Goal: Task Accomplishment & Management: Manage account settings

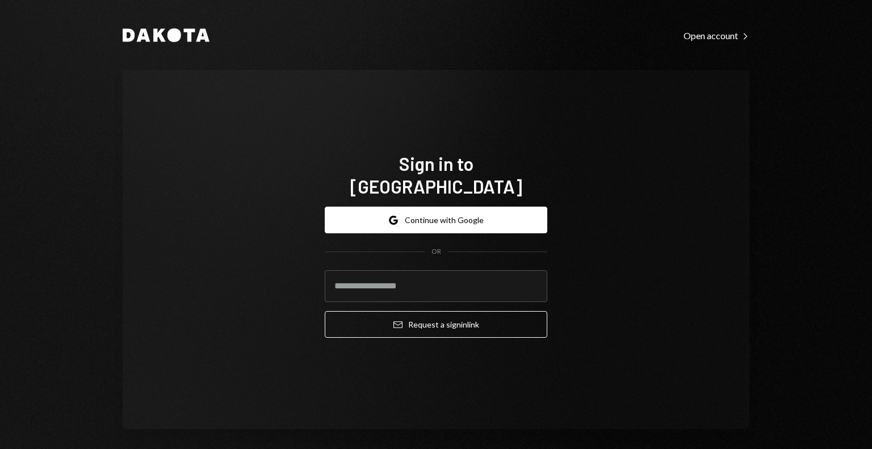
type input "**********"
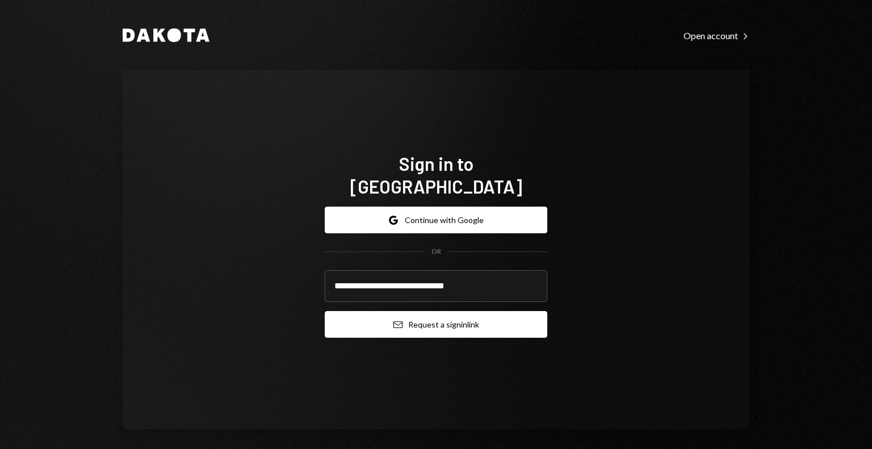
click at [407, 315] on button "Email Request a sign in link" at bounding box center [436, 324] width 223 height 27
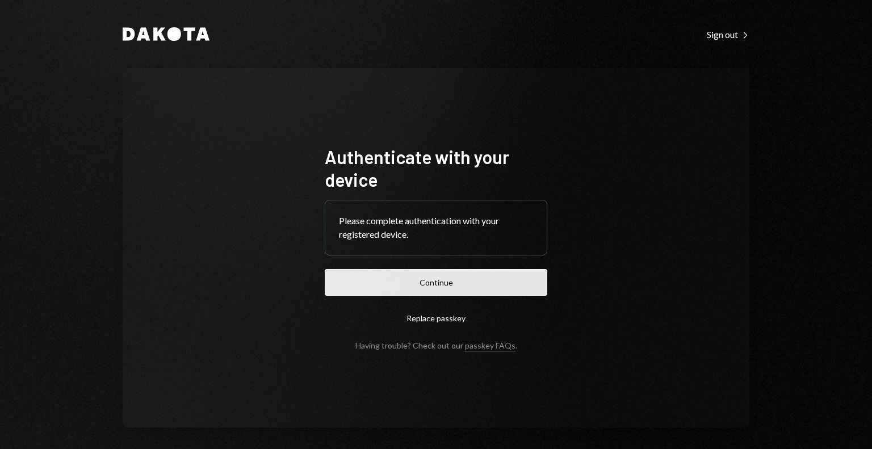
click at [444, 278] on button "Continue" at bounding box center [436, 282] width 223 height 27
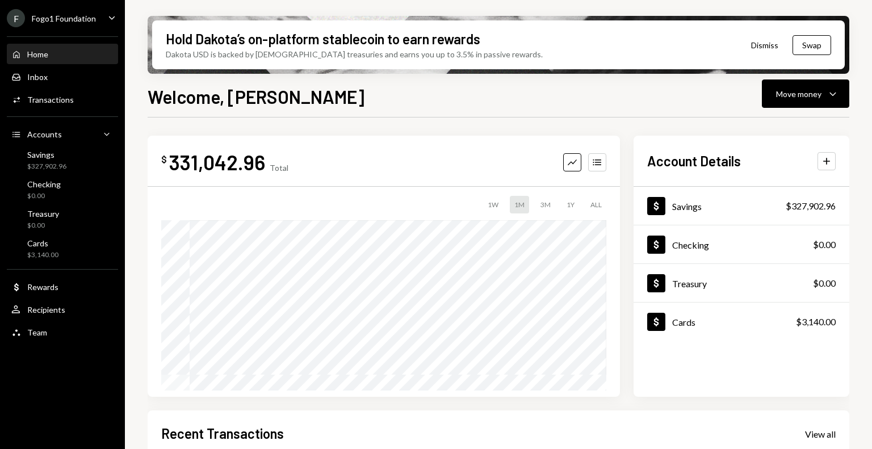
click at [66, 54] on div "Home Home" at bounding box center [62, 54] width 102 height 10
click at [51, 74] on div "Inbox Inbox" at bounding box center [62, 77] width 102 height 10
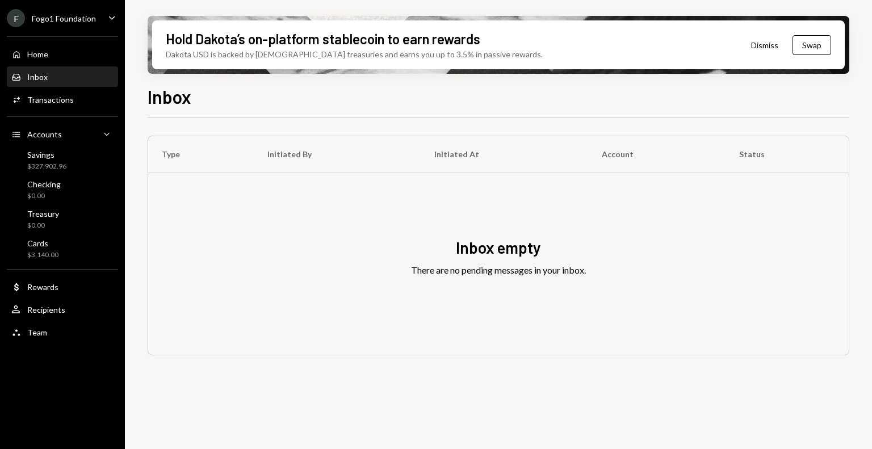
click at [79, 20] on div "Fogo1 Foundation" at bounding box center [64, 19] width 64 height 10
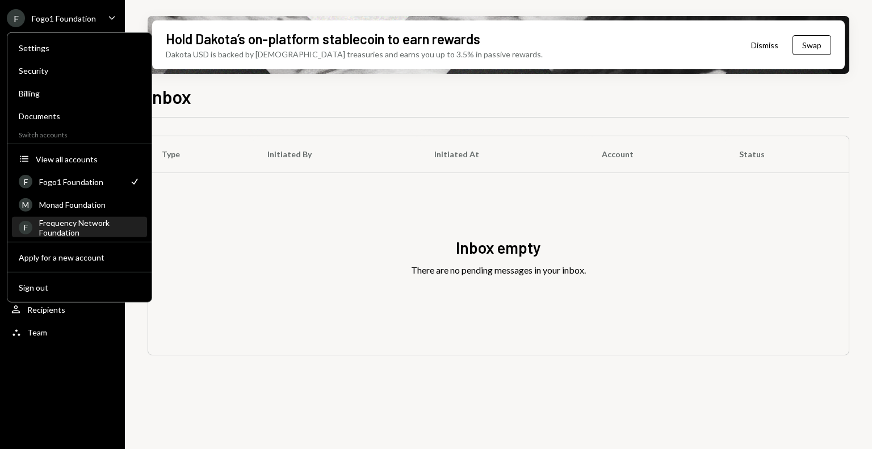
click at [73, 224] on div "Frequency Network Foundation" at bounding box center [89, 226] width 101 height 19
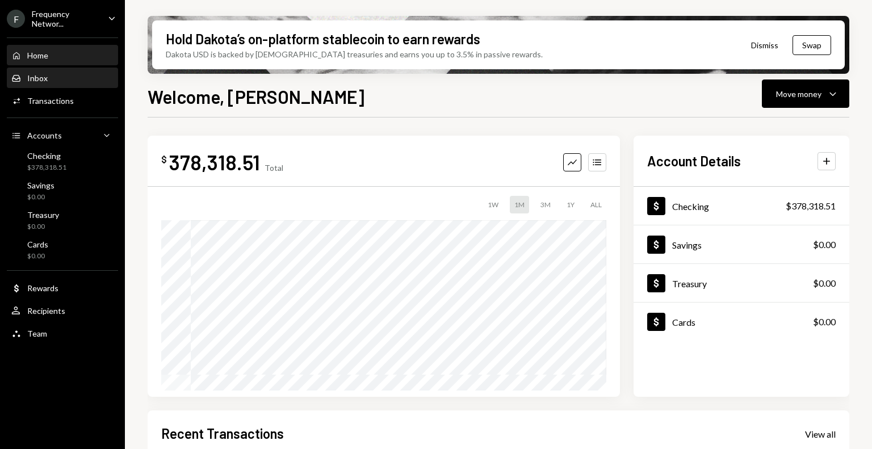
click at [62, 78] on div "Inbox Inbox" at bounding box center [62, 78] width 102 height 10
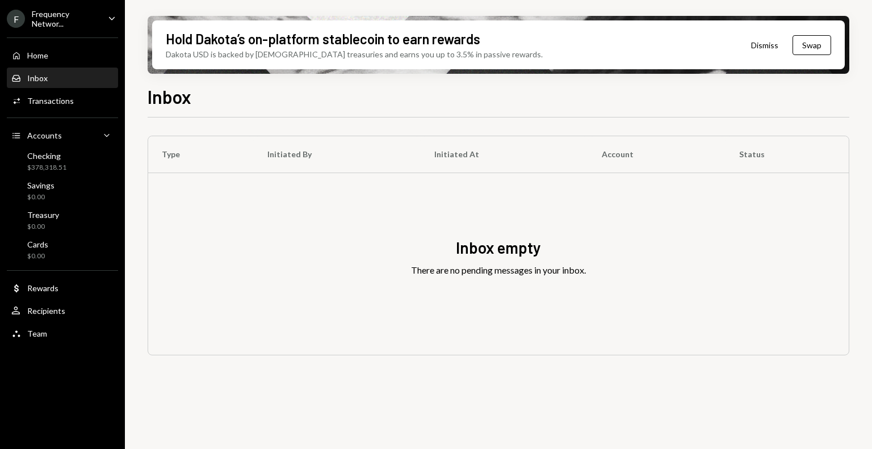
click at [75, 20] on div "Frequency Networ..." at bounding box center [65, 18] width 67 height 19
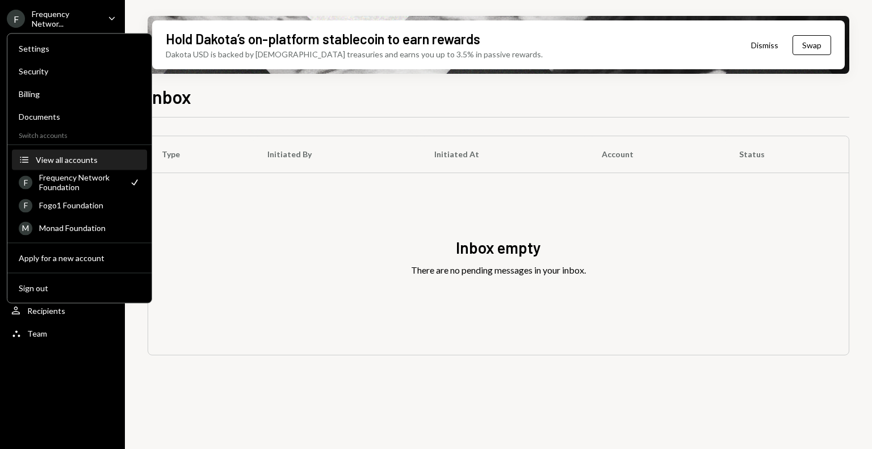
click at [82, 162] on div "View all accounts" at bounding box center [88, 160] width 104 height 10
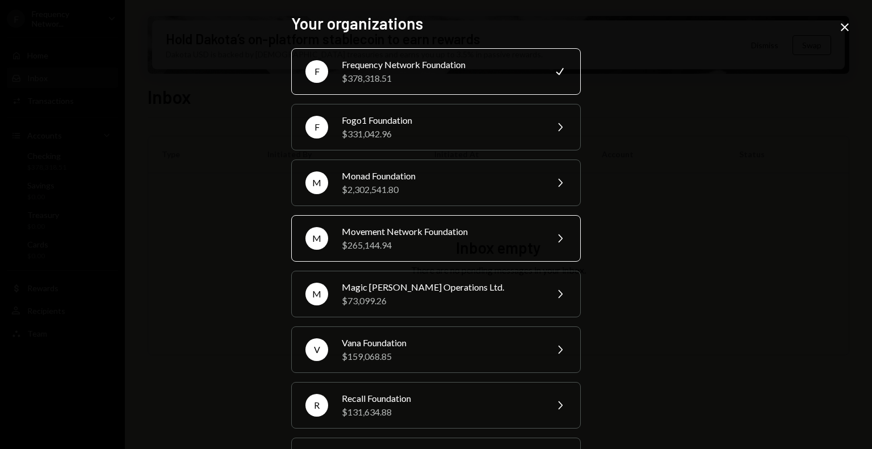
click at [448, 240] on div "$265,144.94" at bounding box center [441, 245] width 198 height 14
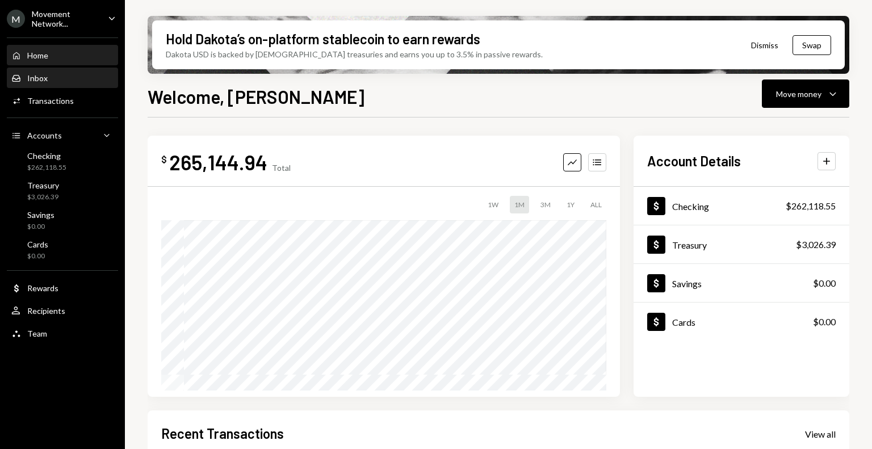
click at [66, 74] on div "Inbox Inbox" at bounding box center [62, 78] width 102 height 10
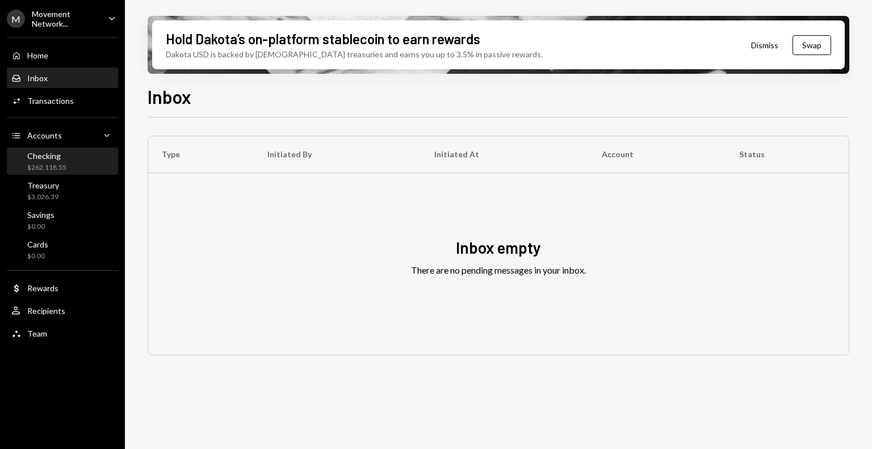
click at [61, 159] on div "Checking" at bounding box center [46, 156] width 39 height 10
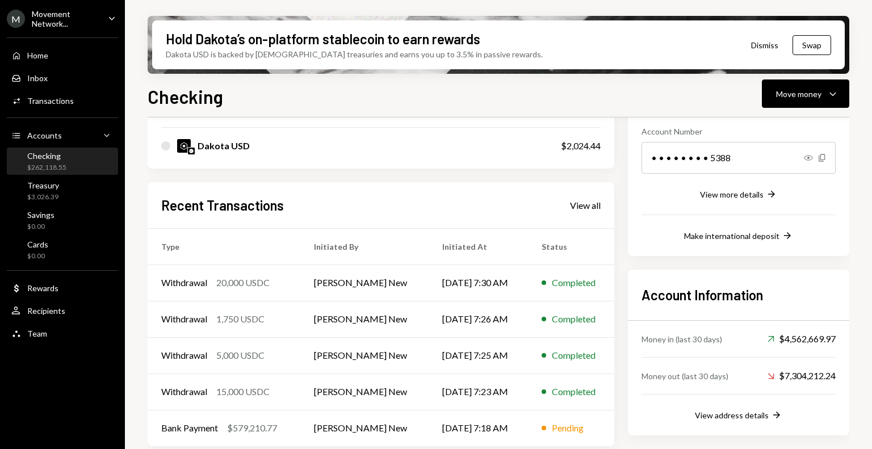
scroll to position [178, 0]
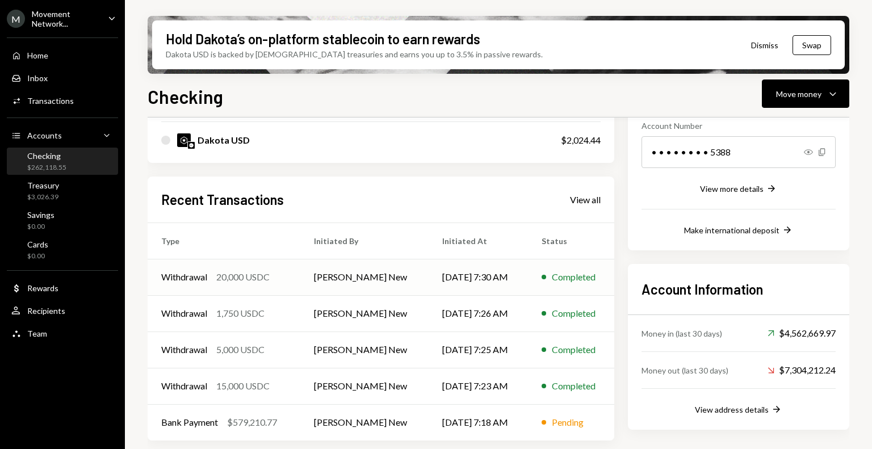
click at [415, 279] on td "Richard Byers New" at bounding box center [364, 277] width 128 height 36
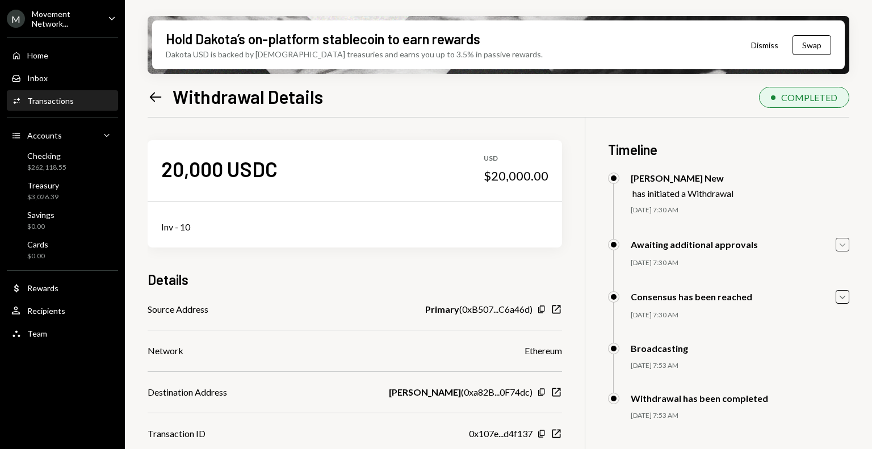
click at [840, 248] on icon "Caret Down" at bounding box center [842, 244] width 12 height 12
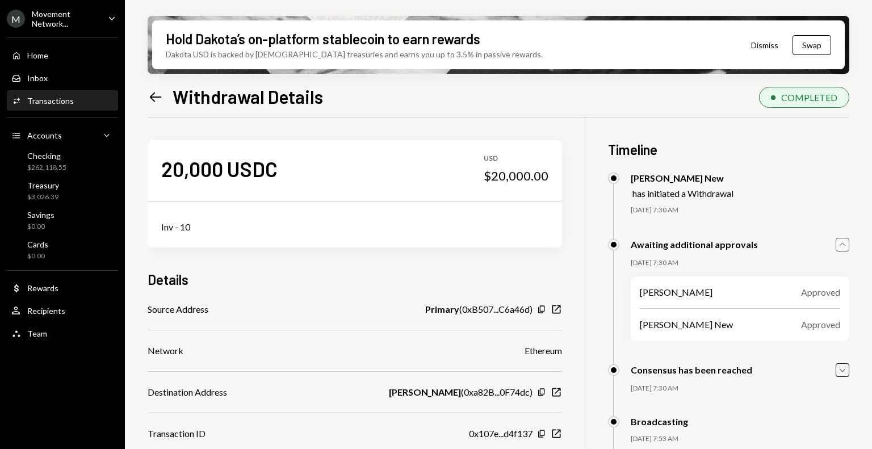
click at [840, 248] on icon "Caret Up" at bounding box center [842, 244] width 12 height 12
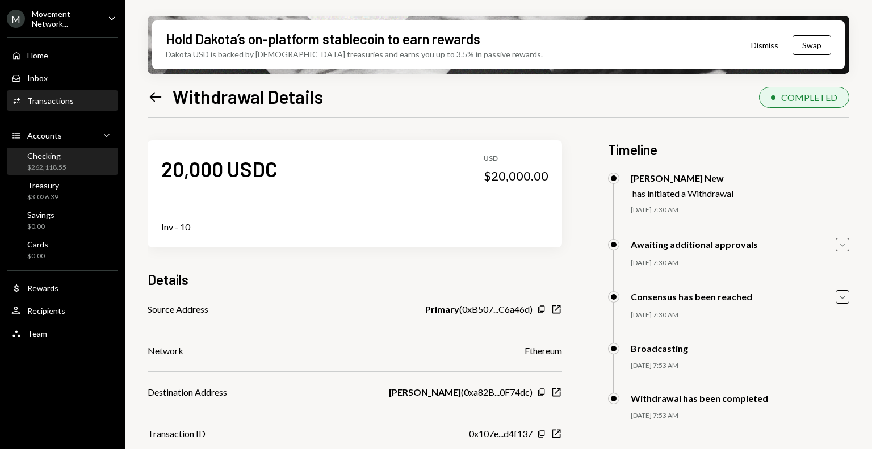
click at [57, 157] on div "Checking" at bounding box center [46, 156] width 39 height 10
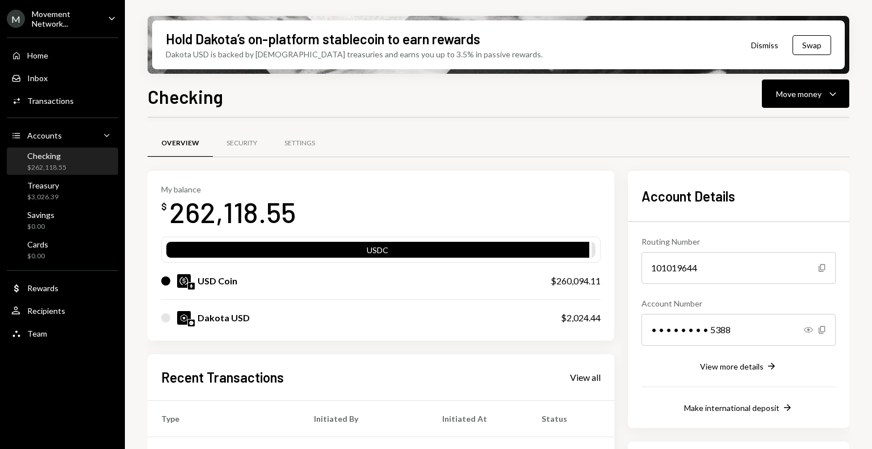
scroll to position [178, 0]
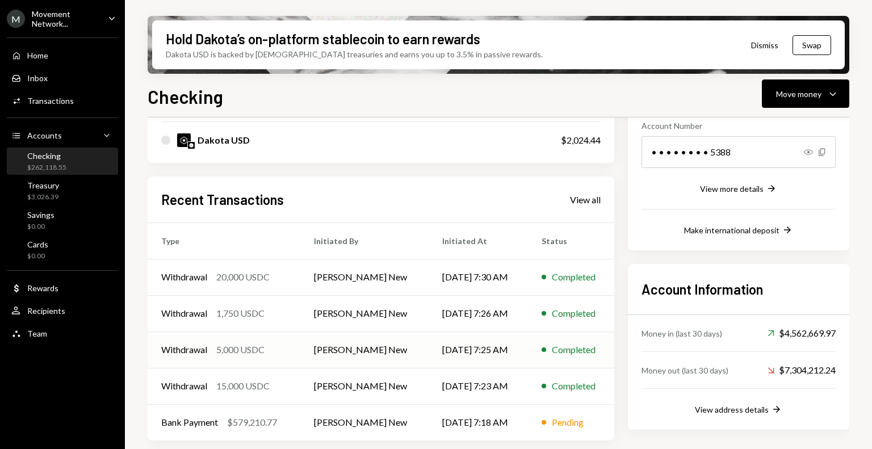
click at [348, 346] on td "Richard Byers New" at bounding box center [364, 350] width 128 height 36
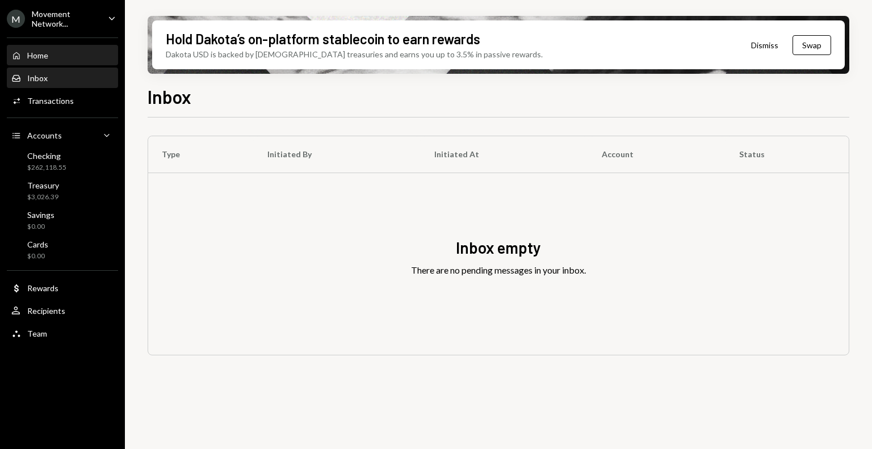
click at [52, 57] on div "Home Home" at bounding box center [62, 56] width 102 height 10
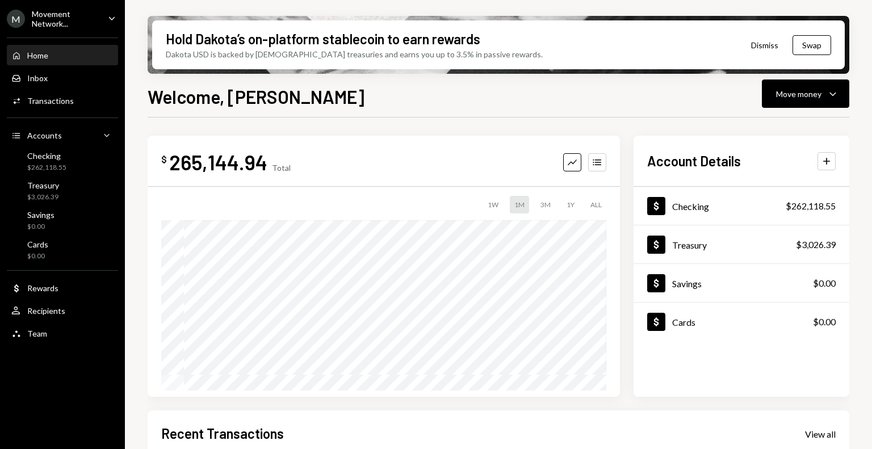
click at [76, 23] on div "Movement Network..." at bounding box center [65, 18] width 67 height 19
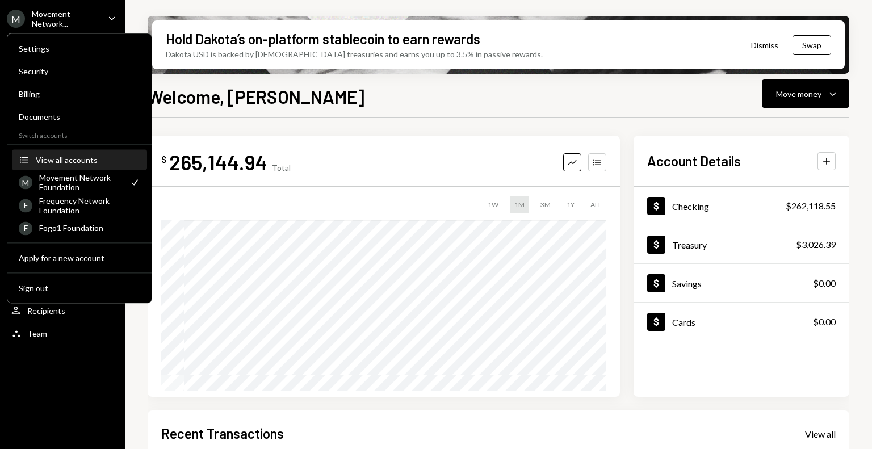
click at [78, 161] on div "View all accounts" at bounding box center [88, 160] width 104 height 10
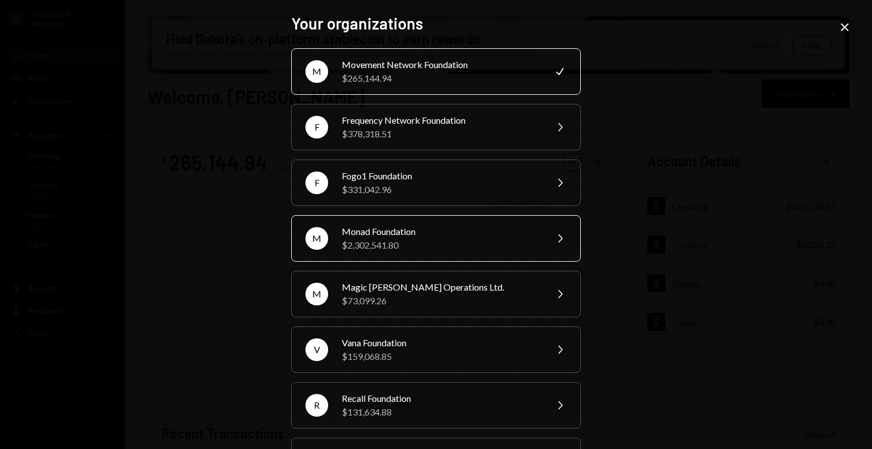
click at [405, 244] on div "$2,302,541.80" at bounding box center [441, 245] width 198 height 14
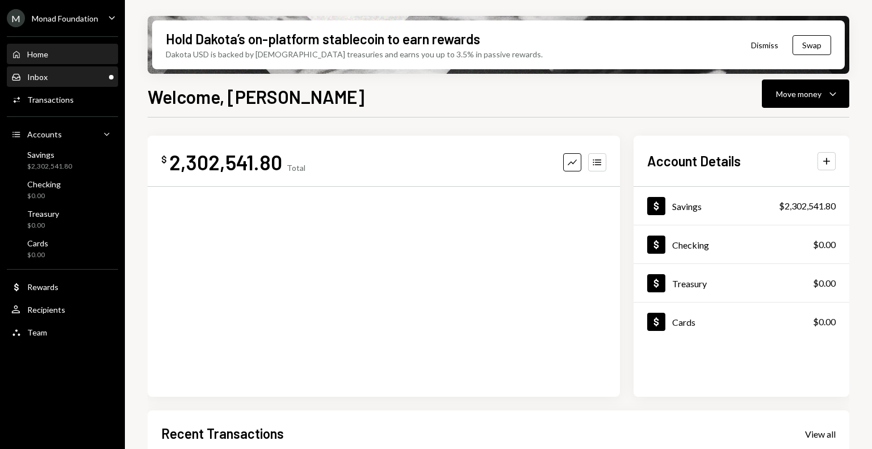
click at [39, 77] on div "Inbox" at bounding box center [37, 77] width 20 height 10
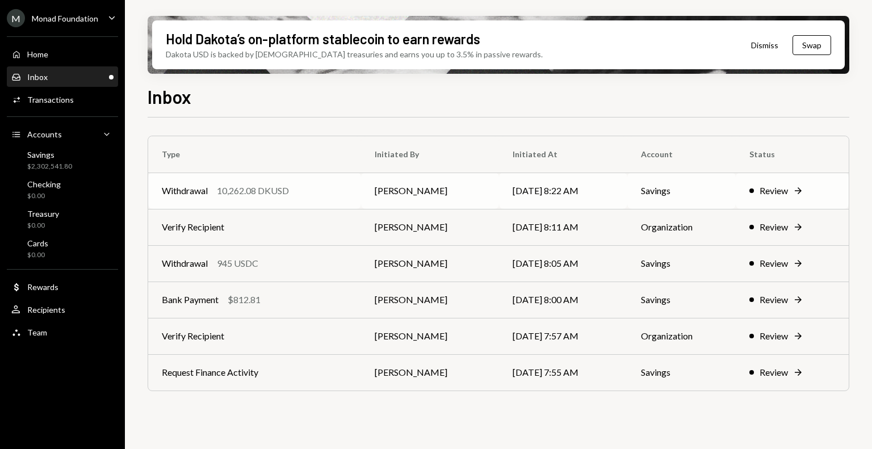
click at [267, 191] on div "10,262.08 DKUSD" at bounding box center [253, 191] width 72 height 14
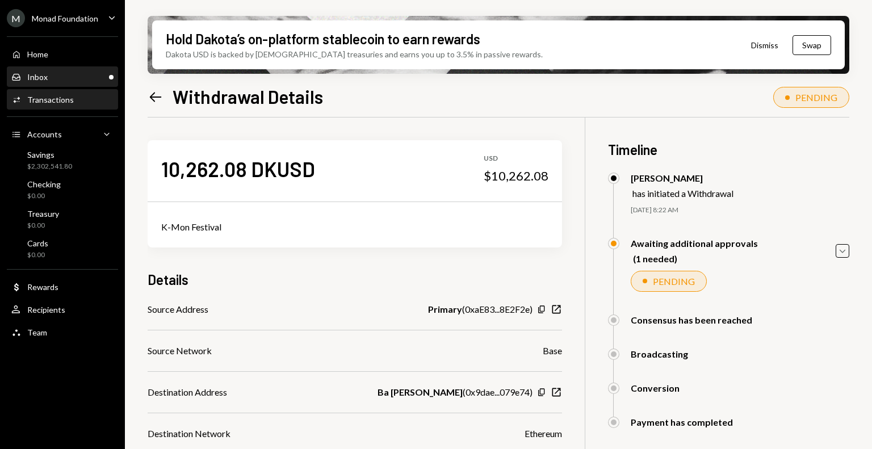
click at [67, 79] on div "Inbox Inbox" at bounding box center [62, 77] width 102 height 10
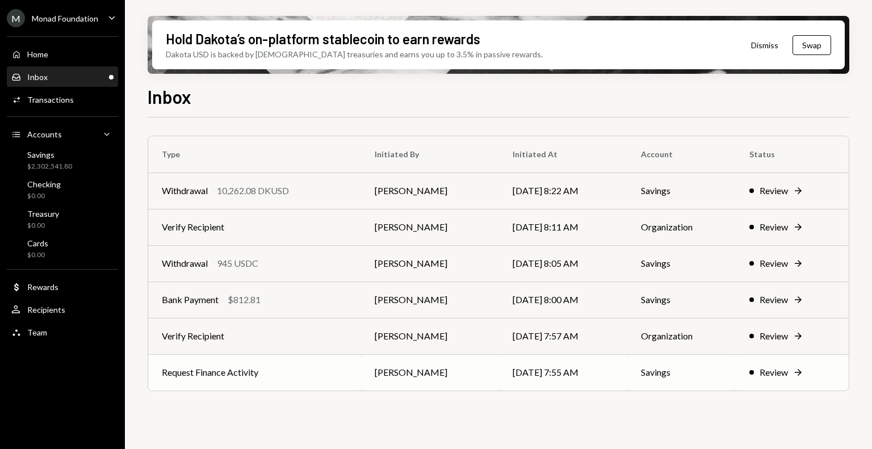
click at [342, 366] on td "Request Finance Activity" at bounding box center [254, 372] width 213 height 36
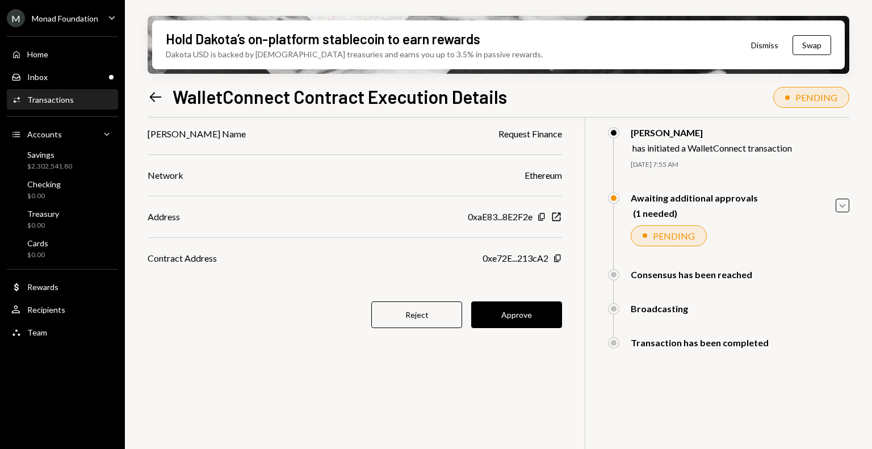
scroll to position [47, 0]
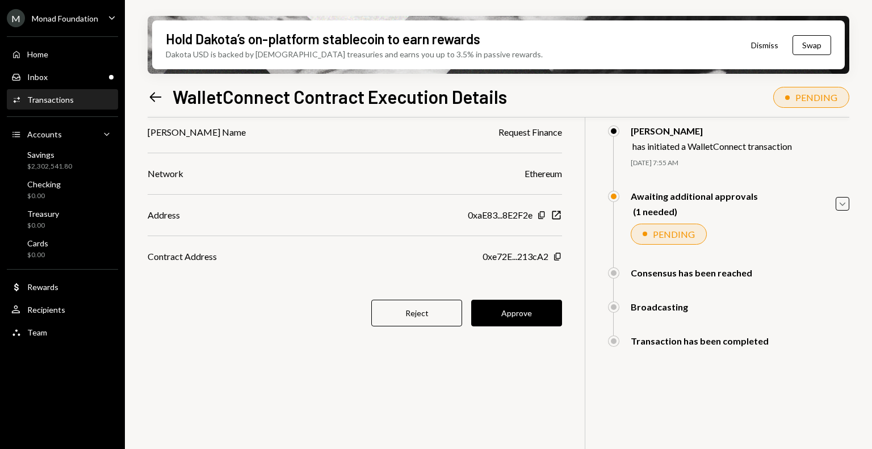
click at [852, 204] on div "Hold Dakota’s on-platform stablecoin to earn rewards Dakota USD is backed by U.…" at bounding box center [498, 224] width 747 height 449
click at [849, 204] on div "Hold Dakota’s on-platform stablecoin to earn rewards Dakota USD is backed by U.…" at bounding box center [498, 224] width 747 height 449
click at [847, 204] on icon "Caret Down" at bounding box center [842, 204] width 12 height 12
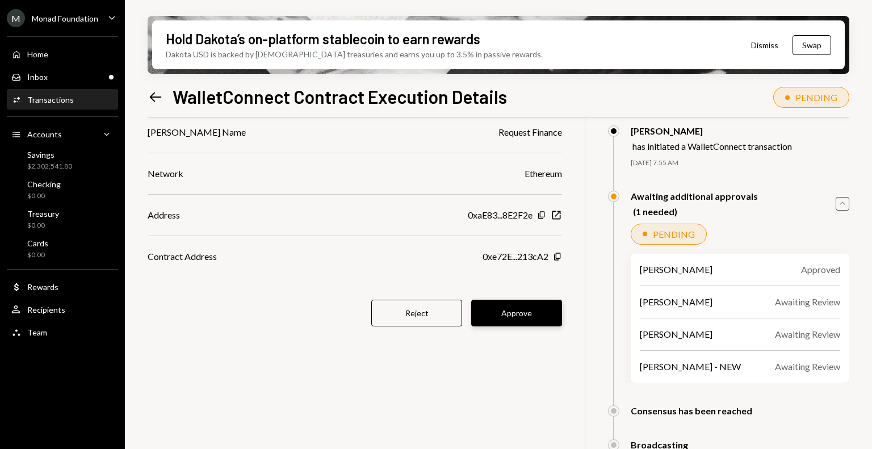
click at [538, 317] on button "Approve" at bounding box center [516, 313] width 91 height 27
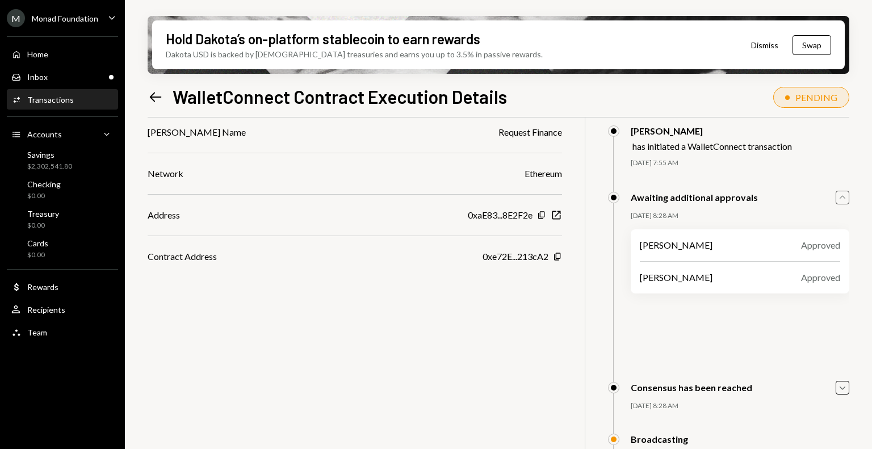
scroll to position [0, 0]
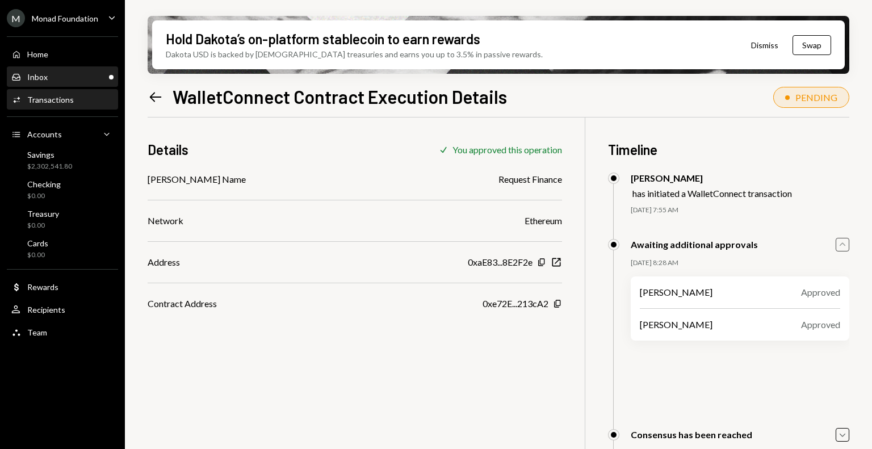
click at [81, 79] on div "Inbox Inbox" at bounding box center [62, 77] width 102 height 10
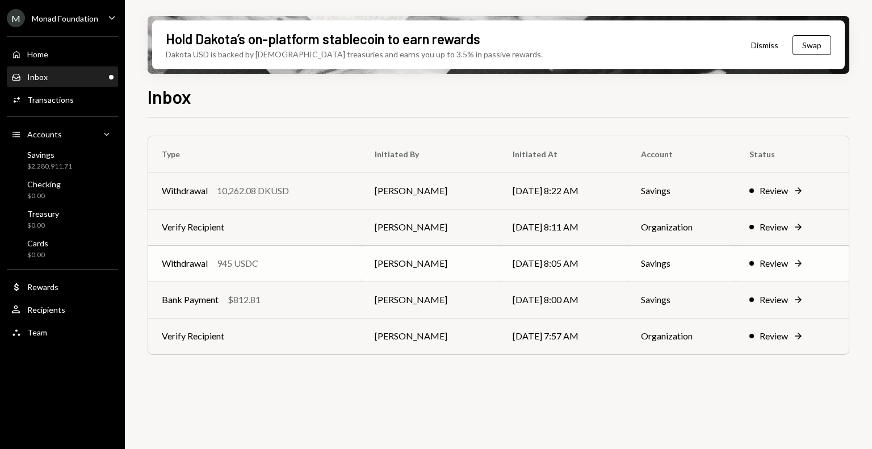
click at [279, 269] on div "Withdrawal 945 USDC" at bounding box center [255, 264] width 186 height 14
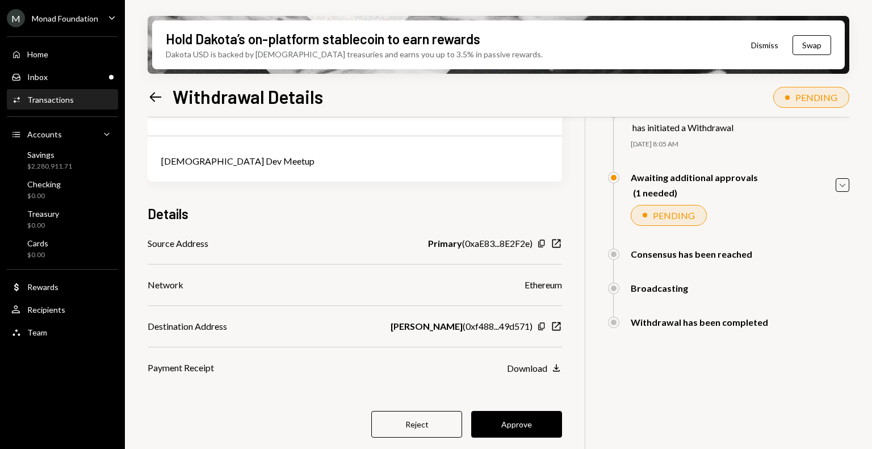
scroll to position [91, 0]
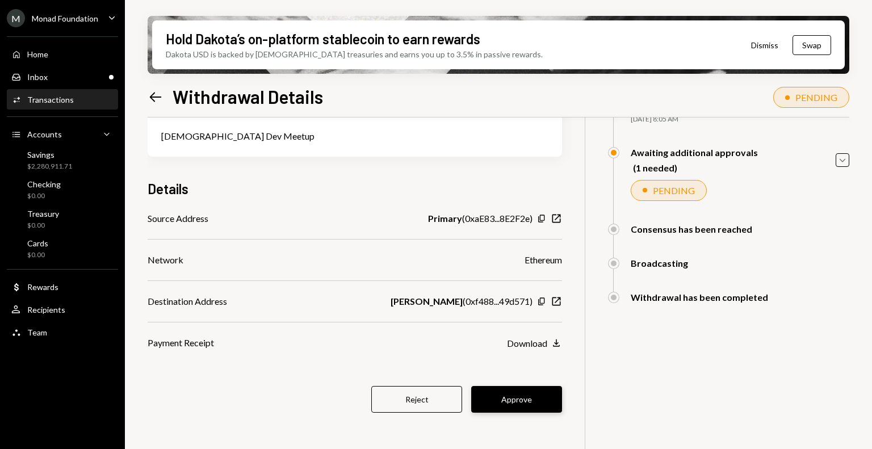
click at [521, 387] on button "Approve" at bounding box center [516, 399] width 91 height 27
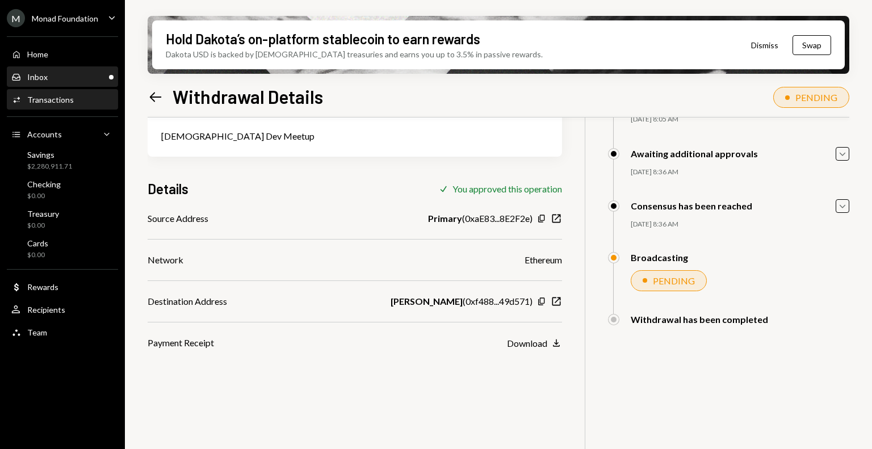
click at [43, 81] on div "Inbox" at bounding box center [37, 77] width 20 height 10
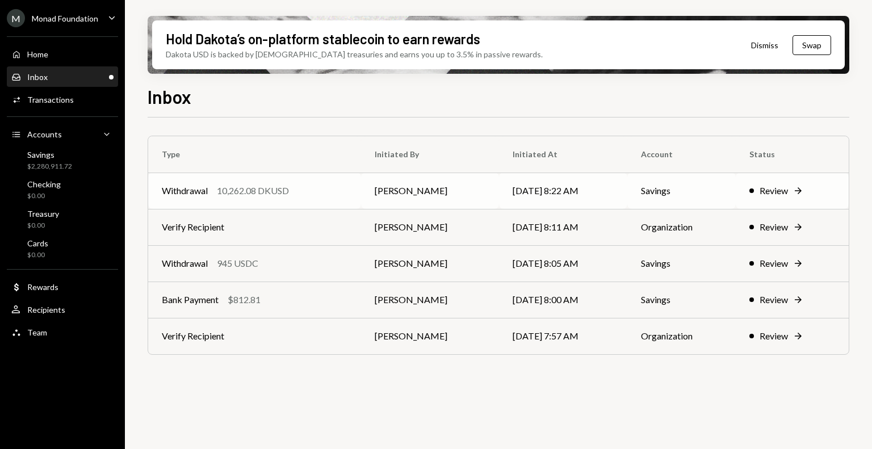
click at [289, 196] on div "10,262.08 DKUSD" at bounding box center [253, 191] width 72 height 14
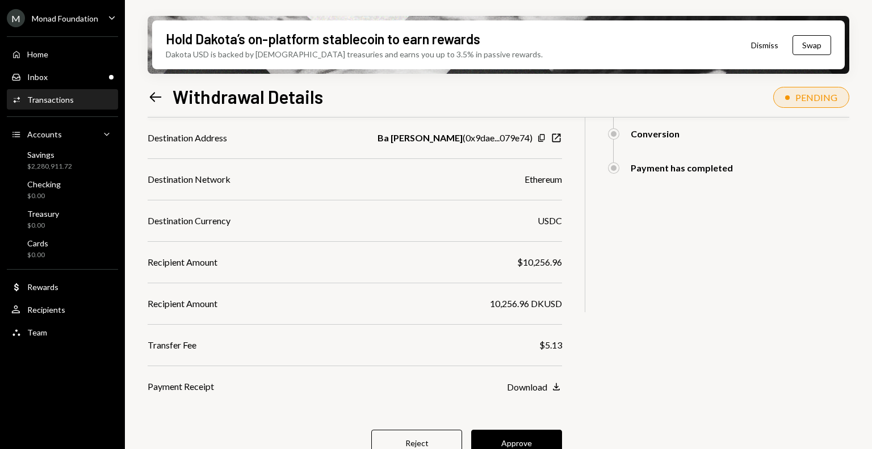
scroll to position [271, 0]
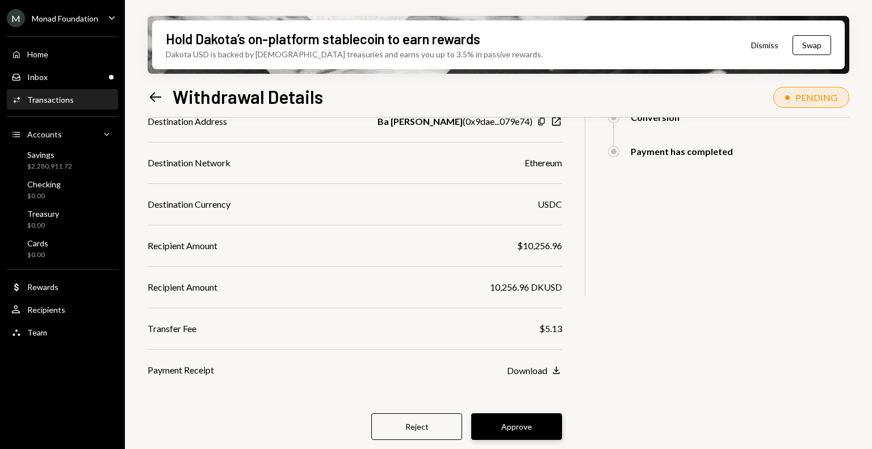
click at [509, 421] on button "Approve" at bounding box center [516, 426] width 91 height 27
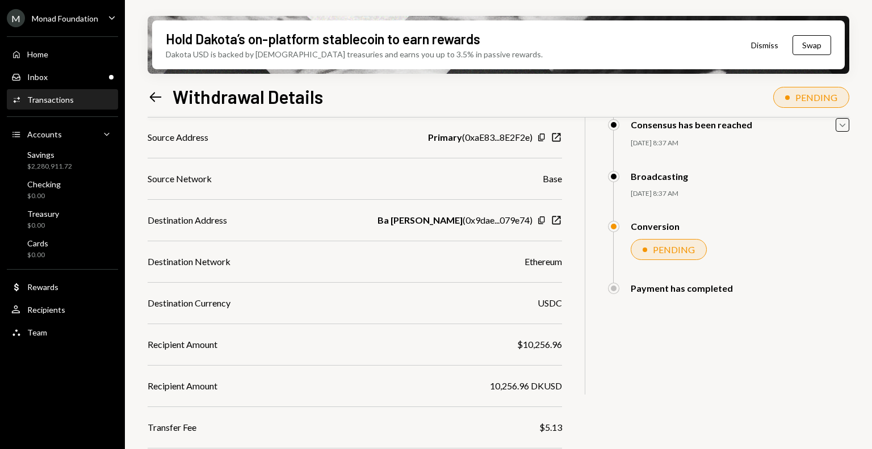
scroll to position [213, 0]
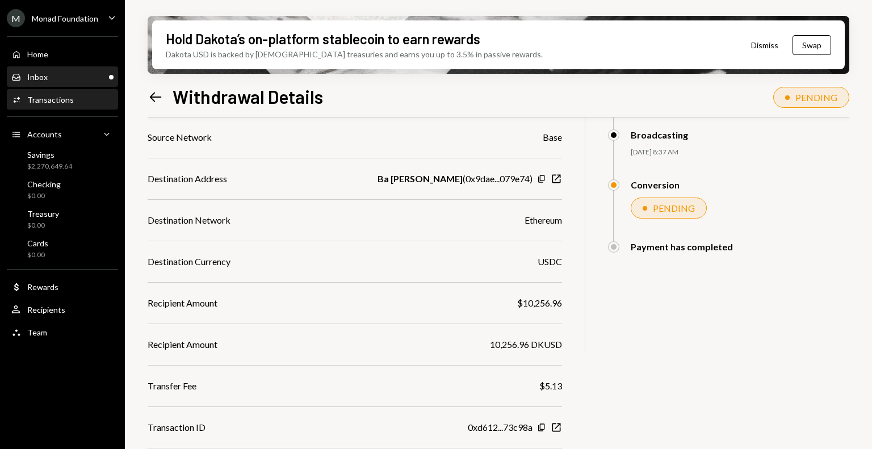
click at [65, 78] on div "Inbox Inbox" at bounding box center [62, 77] width 102 height 10
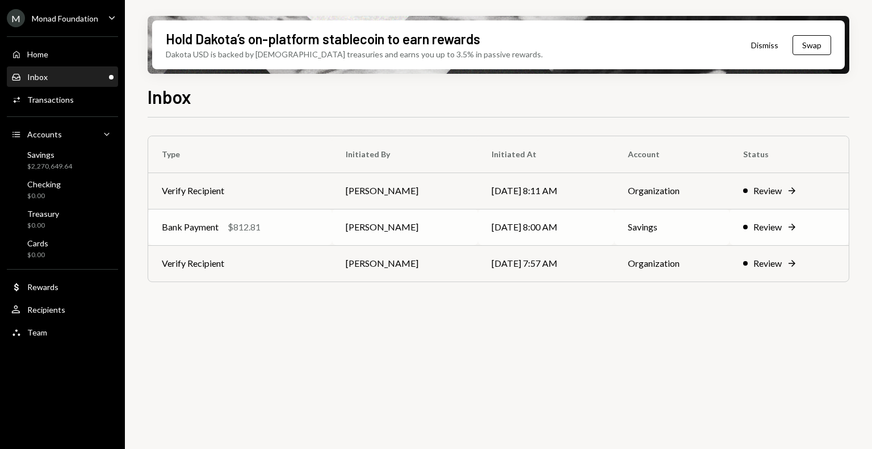
click at [269, 227] on div "Bank Payment $812.81" at bounding box center [240, 227] width 157 height 14
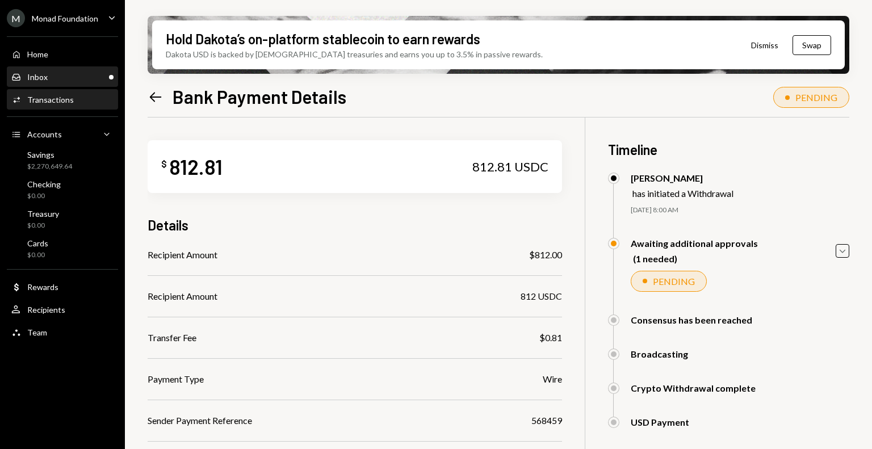
click at [48, 78] on div "Inbox Inbox" at bounding box center [62, 77] width 102 height 10
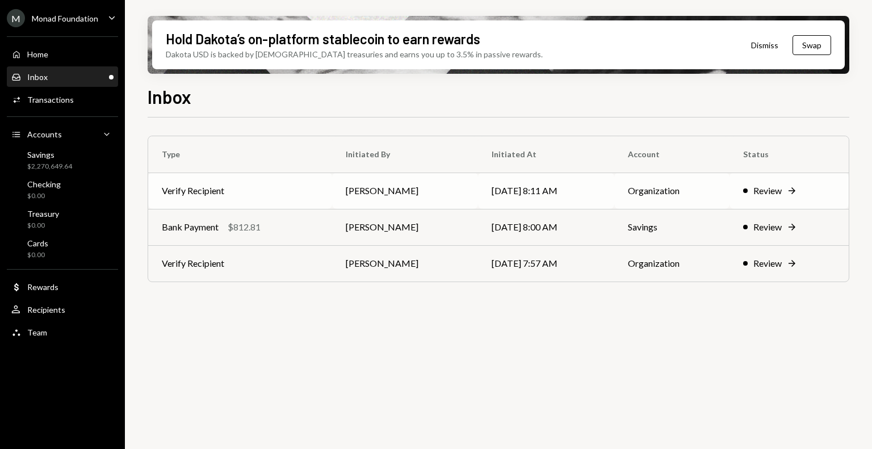
click at [280, 191] on td "Verify Recipient" at bounding box center [240, 191] width 184 height 36
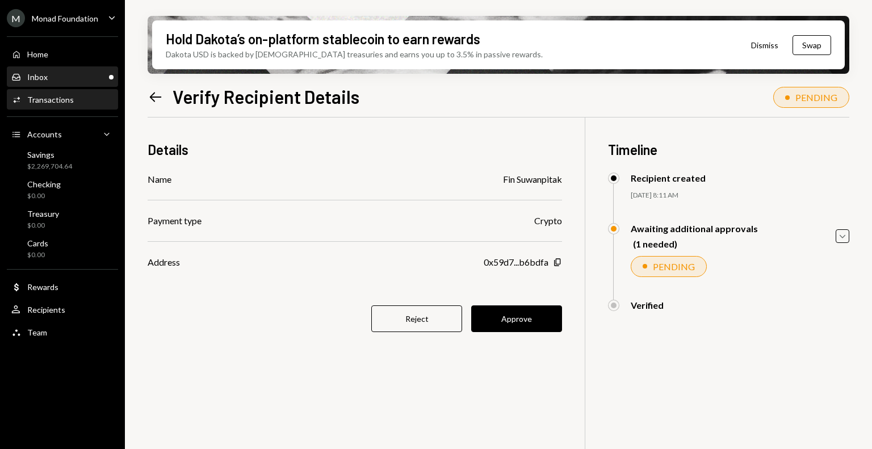
click at [56, 81] on div "Inbox Inbox" at bounding box center [62, 77] width 102 height 10
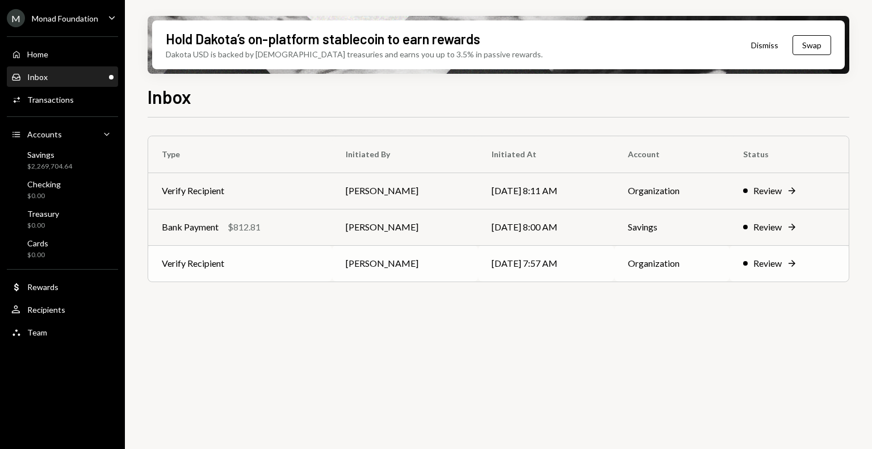
click at [247, 265] on td "Verify Recipient" at bounding box center [240, 263] width 184 height 36
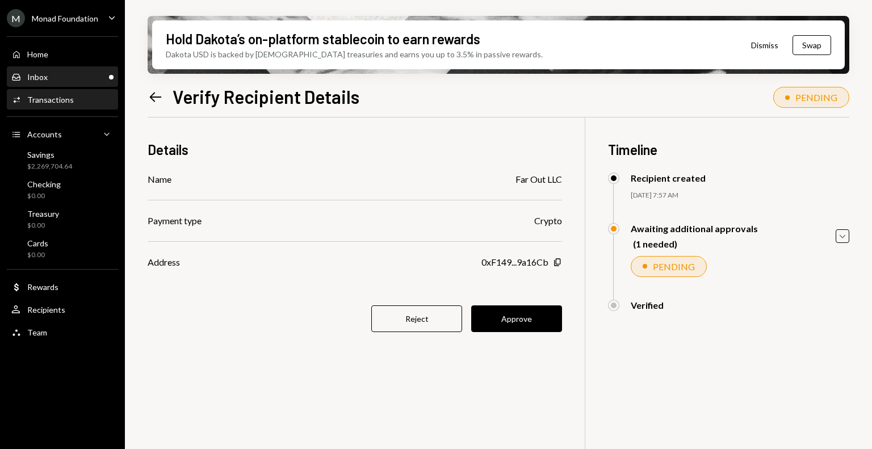
click at [69, 74] on div "Inbox Inbox" at bounding box center [62, 77] width 102 height 10
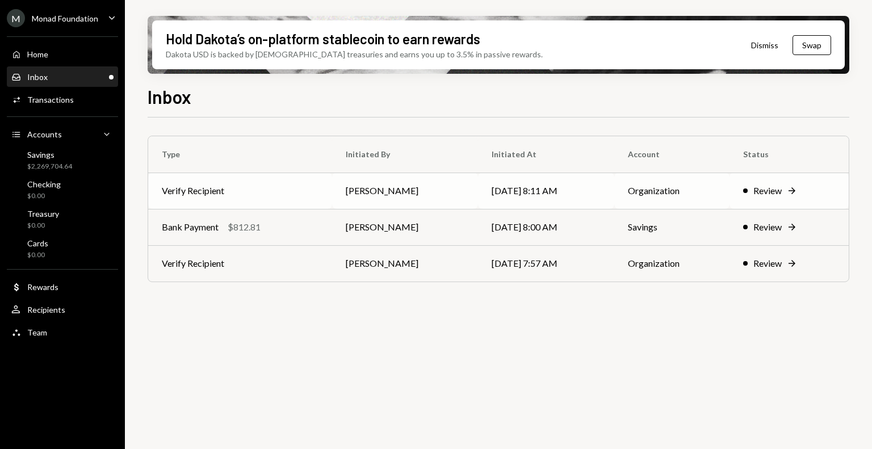
click at [259, 184] on td "Verify Recipient" at bounding box center [240, 191] width 184 height 36
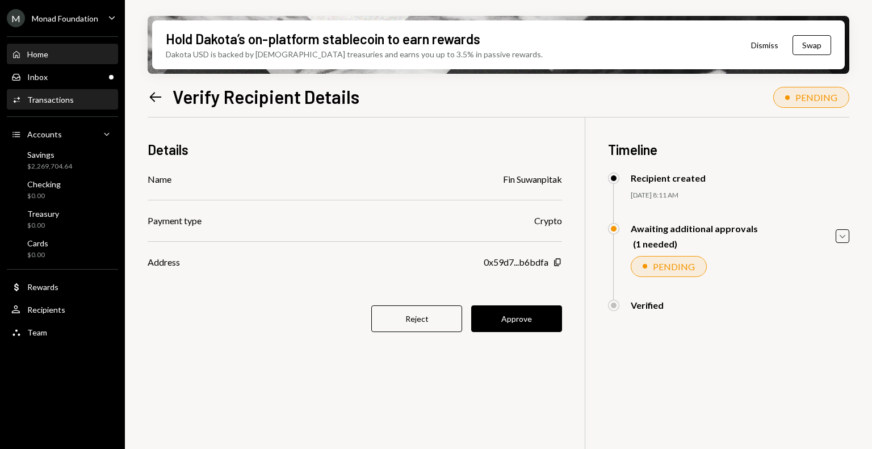
click at [44, 53] on div "Home" at bounding box center [37, 54] width 21 height 10
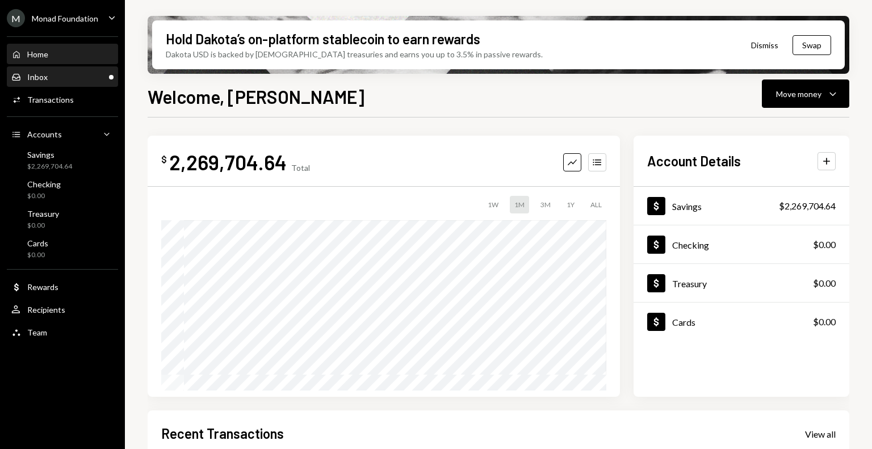
click at [77, 72] on div "Inbox Inbox" at bounding box center [62, 77] width 102 height 10
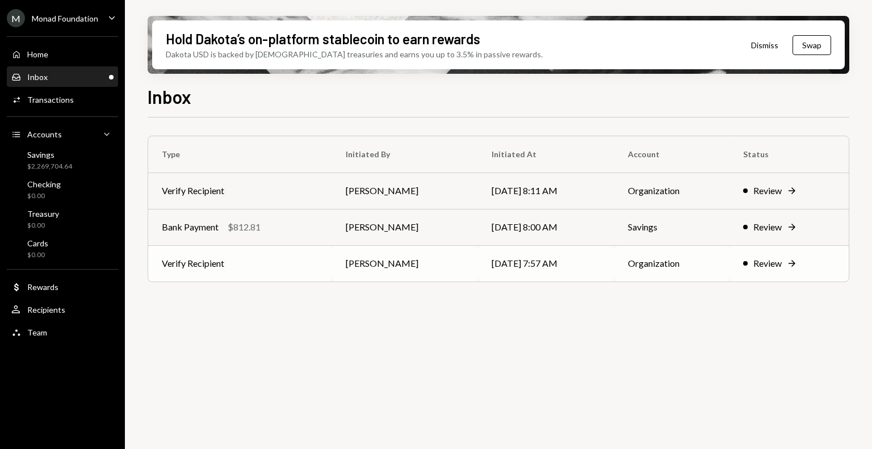
click at [288, 263] on td "Verify Recipient" at bounding box center [240, 263] width 184 height 36
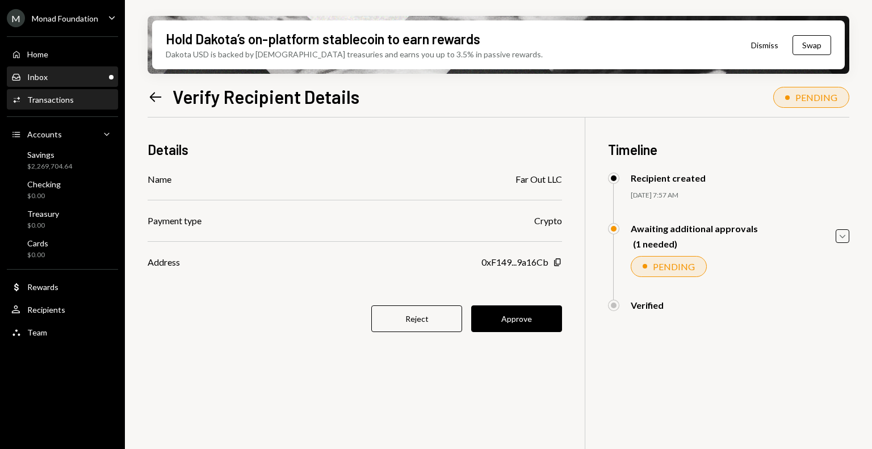
click at [58, 72] on div "Inbox Inbox" at bounding box center [62, 77] width 102 height 10
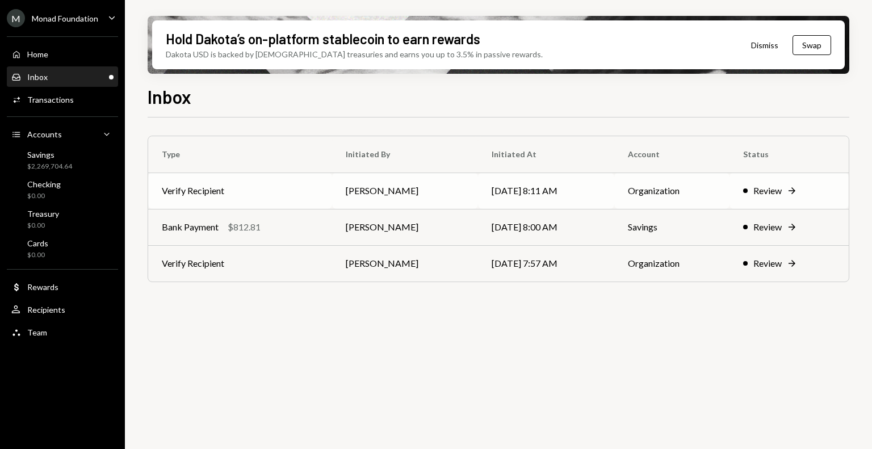
click at [253, 191] on td "Verify Recipient" at bounding box center [240, 191] width 184 height 36
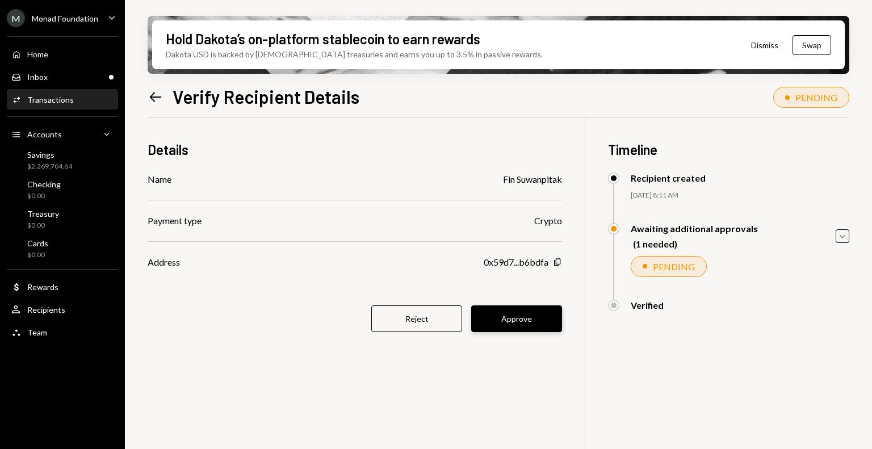
click at [534, 323] on button "Approve" at bounding box center [516, 318] width 91 height 27
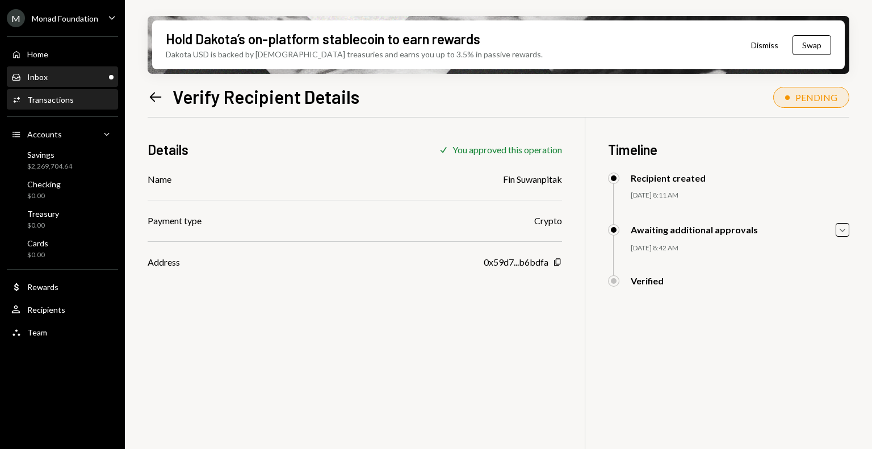
click at [61, 76] on div "Inbox Inbox" at bounding box center [62, 77] width 102 height 10
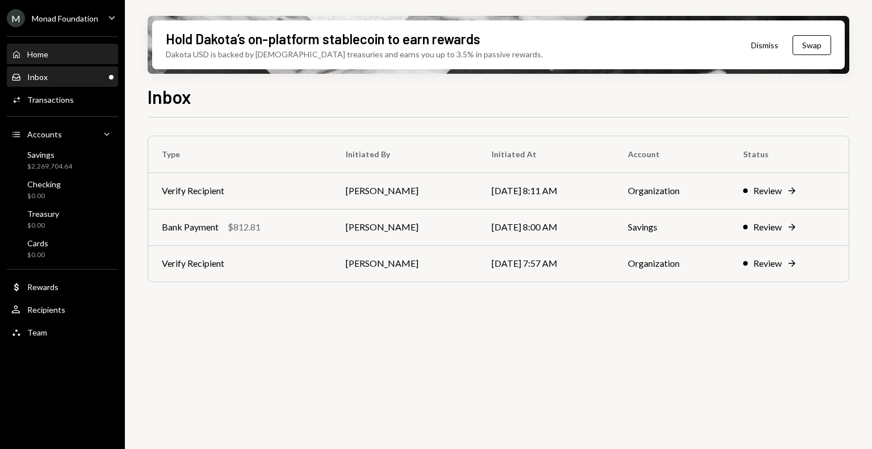
click at [61, 53] on div "Home Home" at bounding box center [62, 54] width 102 height 10
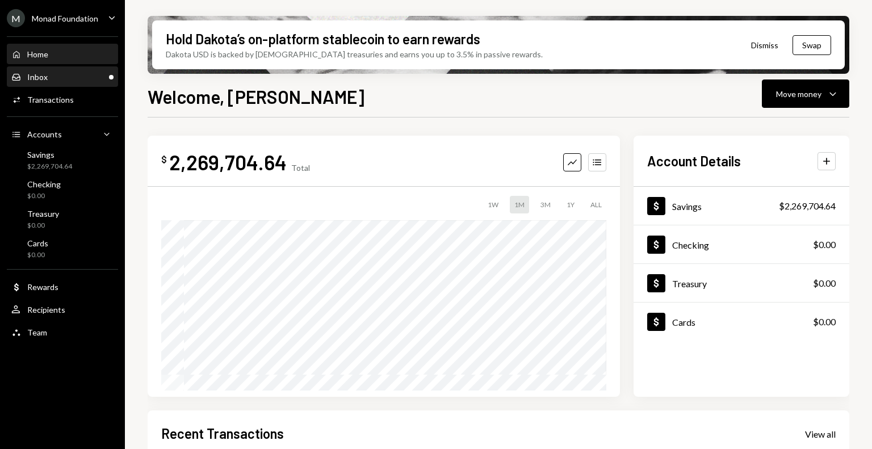
click at [60, 70] on div "Inbox Inbox" at bounding box center [62, 77] width 102 height 19
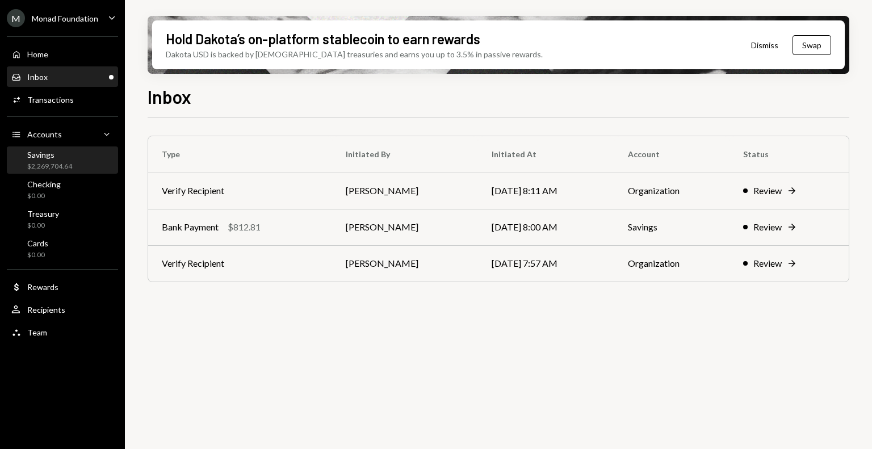
click at [73, 161] on div "Savings $2,269,704.64" at bounding box center [62, 161] width 102 height 22
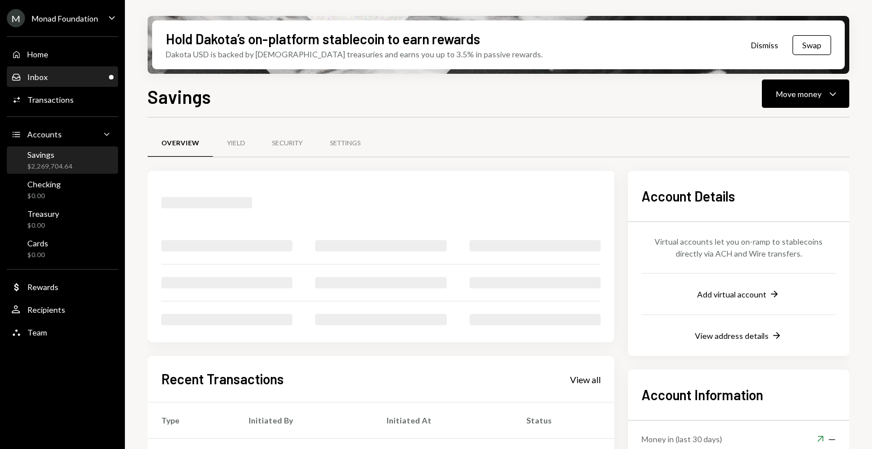
click at [64, 70] on div "Inbox Inbox" at bounding box center [62, 77] width 102 height 19
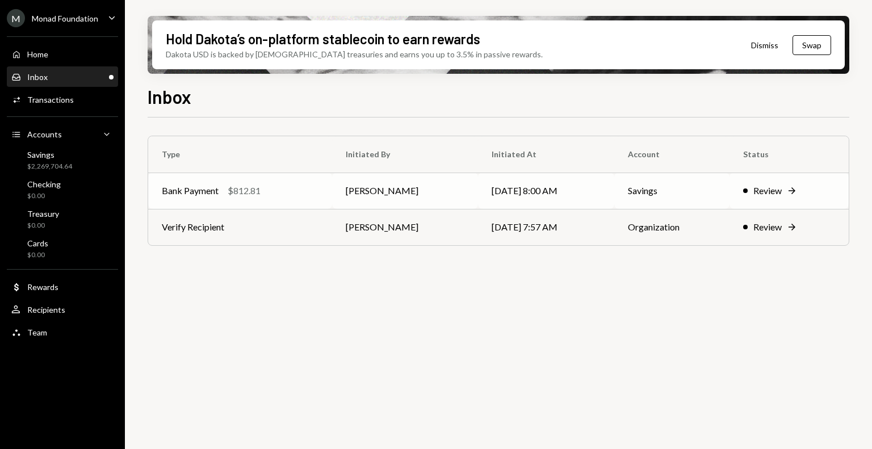
click at [239, 194] on div "$812.81" at bounding box center [244, 191] width 33 height 14
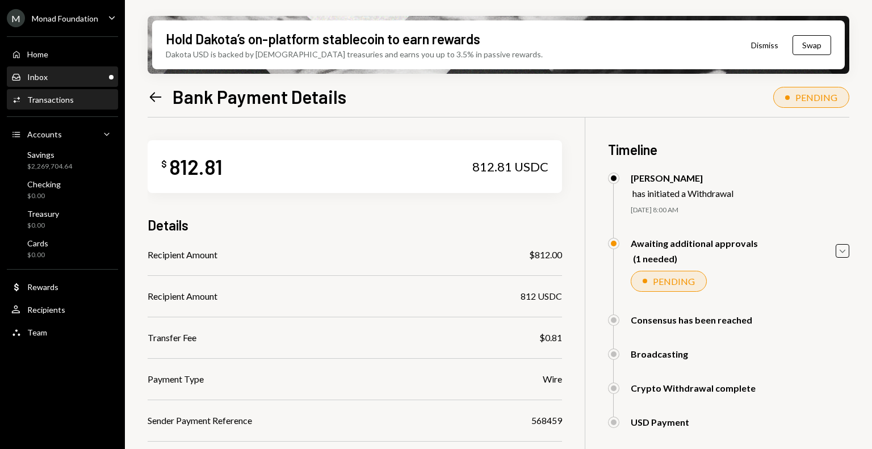
click at [54, 78] on div "Inbox Inbox" at bounding box center [62, 77] width 102 height 10
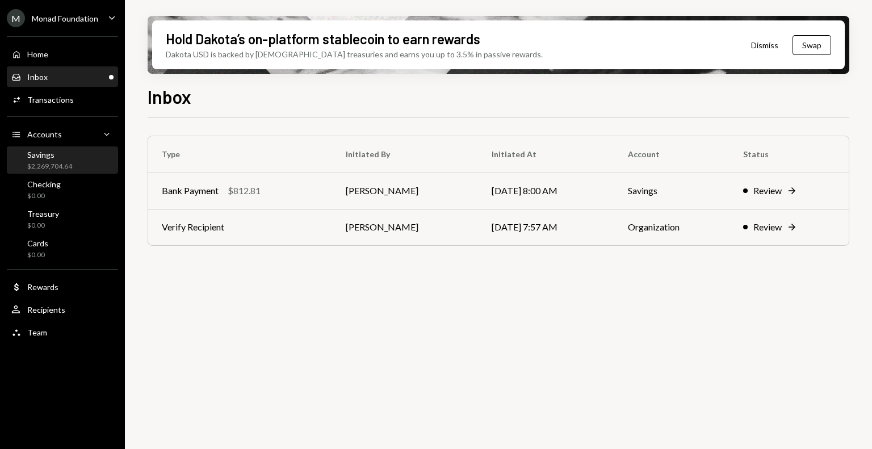
click at [23, 158] on div "Savings $2,269,704.64" at bounding box center [41, 161] width 61 height 22
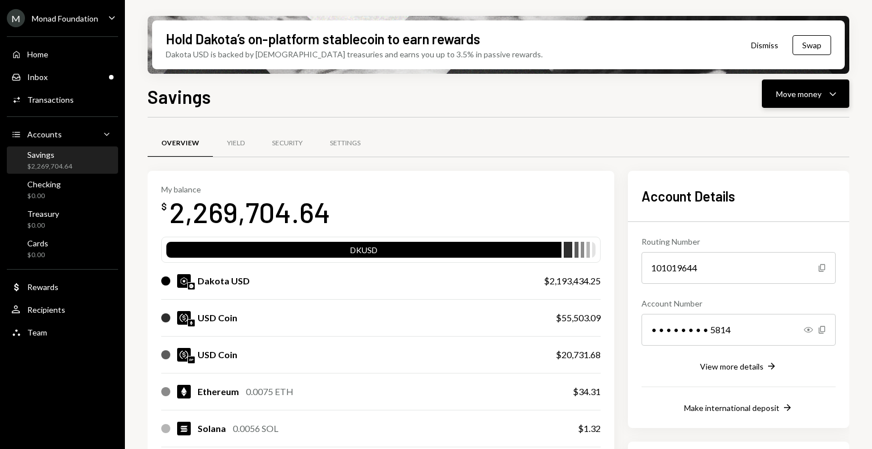
click at [794, 97] on div "Move money" at bounding box center [798, 94] width 45 height 12
click at [750, 135] on div "Withdraw Send" at bounding box center [788, 128] width 114 height 26
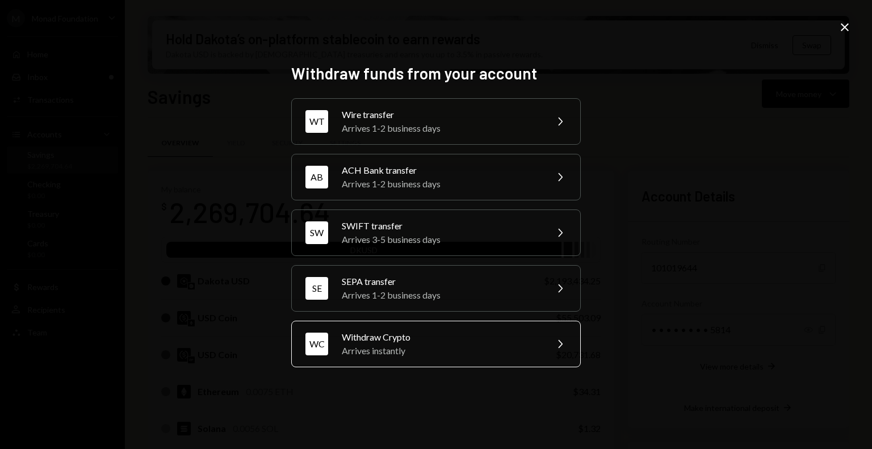
click at [449, 324] on div "WC Withdraw Crypto Arrives instantly Chevron Right" at bounding box center [436, 344] width 290 height 47
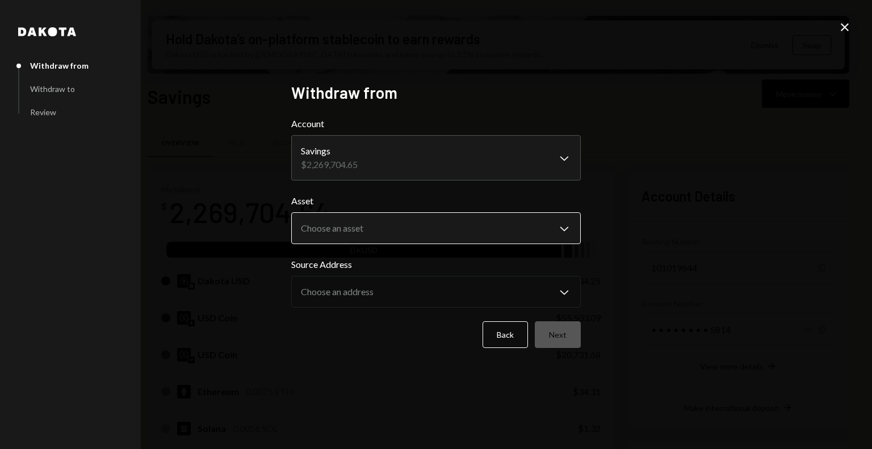
click at [380, 227] on body "M Monad Foundation Caret Down Home Home Inbox Inbox Activities Transactions Acc…" at bounding box center [436, 224] width 872 height 449
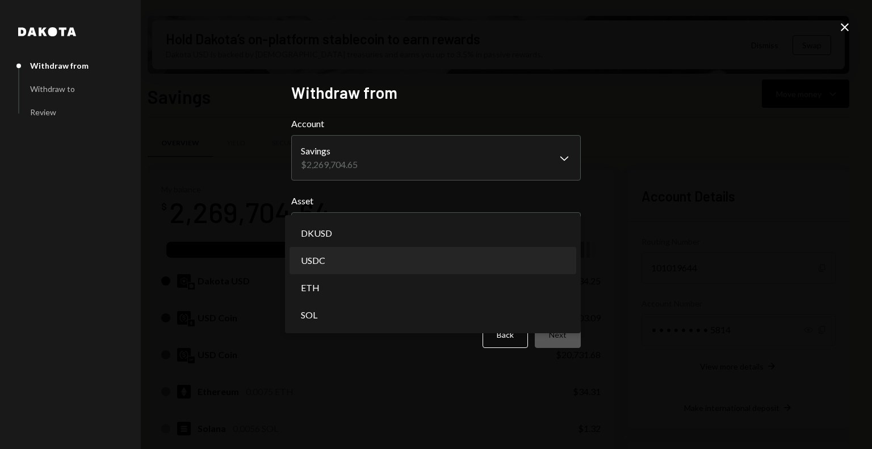
select select "****"
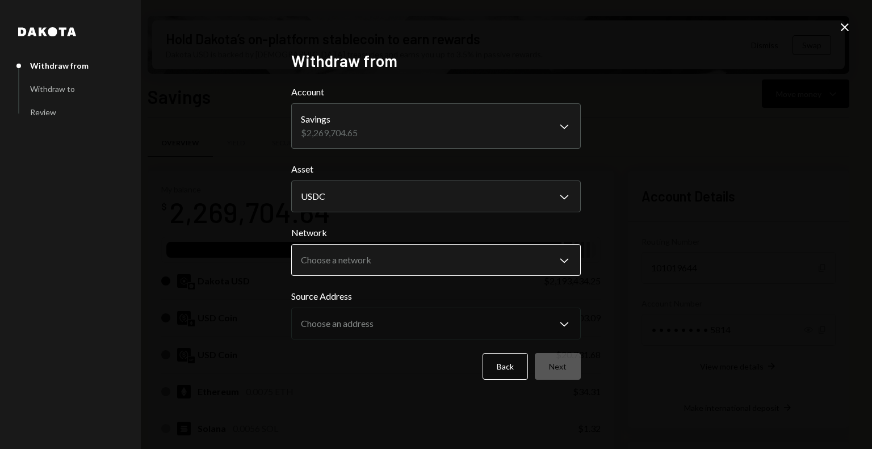
click at [380, 258] on body "M Monad Foundation Caret Down Home Home Inbox Inbox Activities Transactions Acc…" at bounding box center [436, 224] width 872 height 449
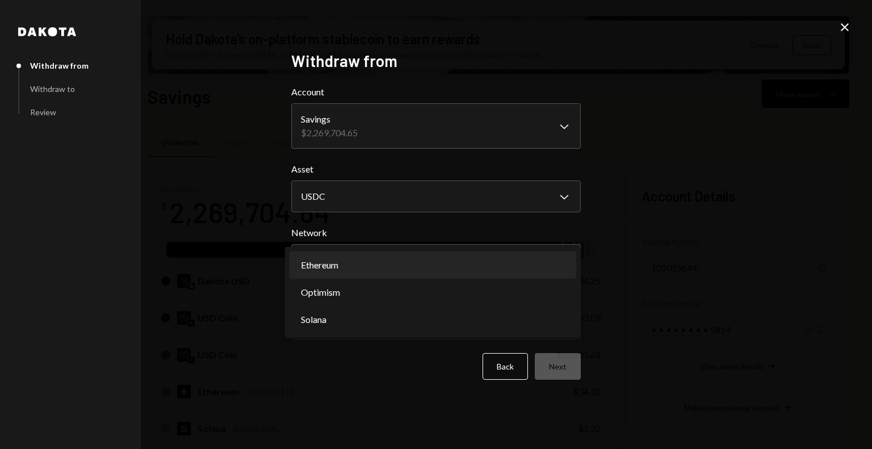
select select "**********"
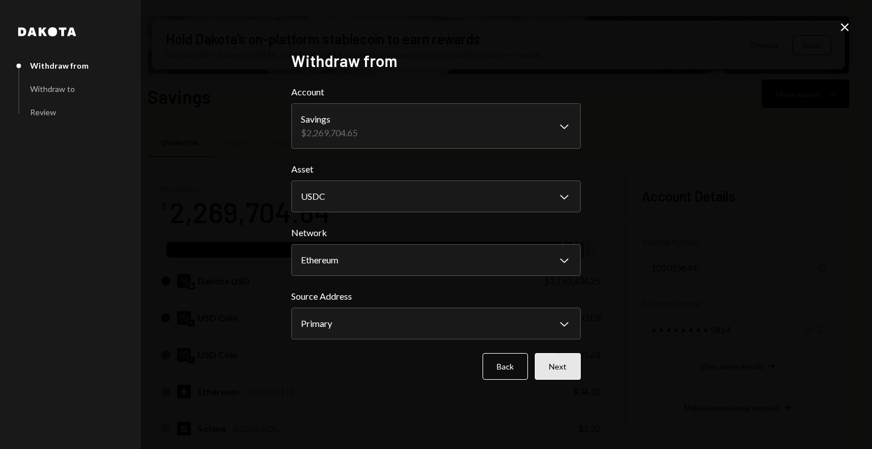
click at [568, 367] on button "Next" at bounding box center [558, 366] width 46 height 27
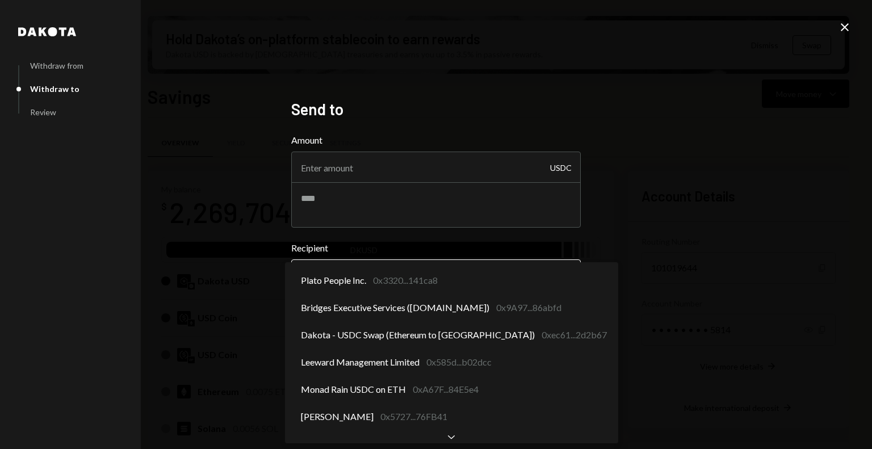
click at [388, 277] on body "M Monad Foundation Caret Down Home Home Inbox Inbox Activities Transactions Acc…" at bounding box center [436, 224] width 872 height 449
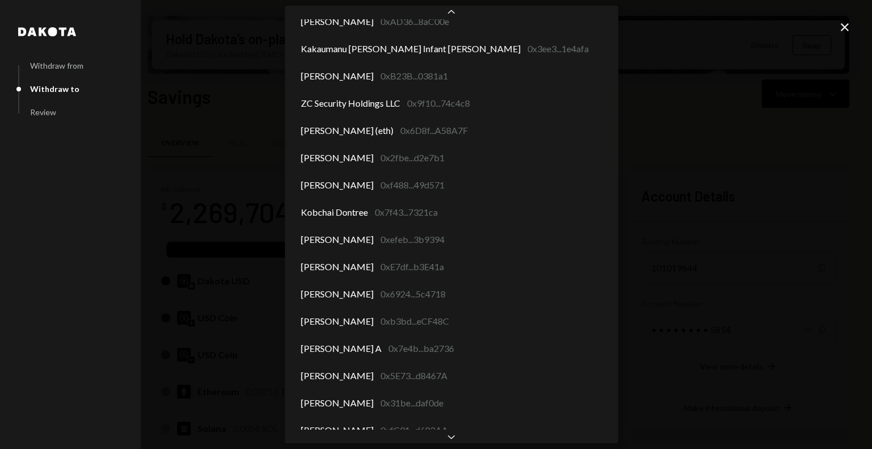
scroll to position [6044, 0]
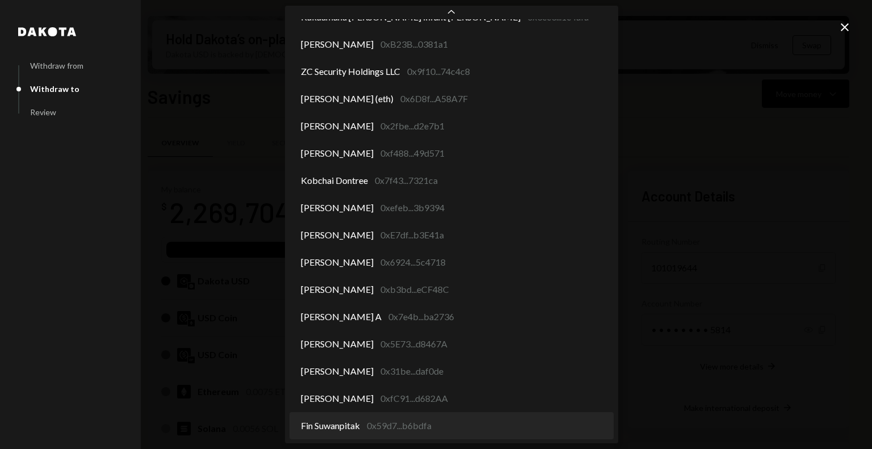
select select "**********"
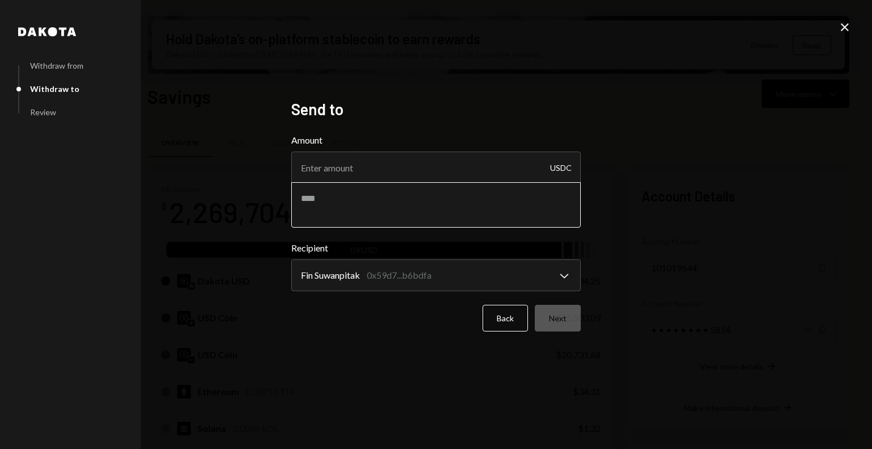
click at [363, 212] on textarea at bounding box center [436, 204] width 290 height 45
type textarea "**********"
click at [368, 174] on input "Amount" at bounding box center [436, 168] width 290 height 32
type input "10"
click at [559, 322] on button "Next" at bounding box center [558, 318] width 46 height 27
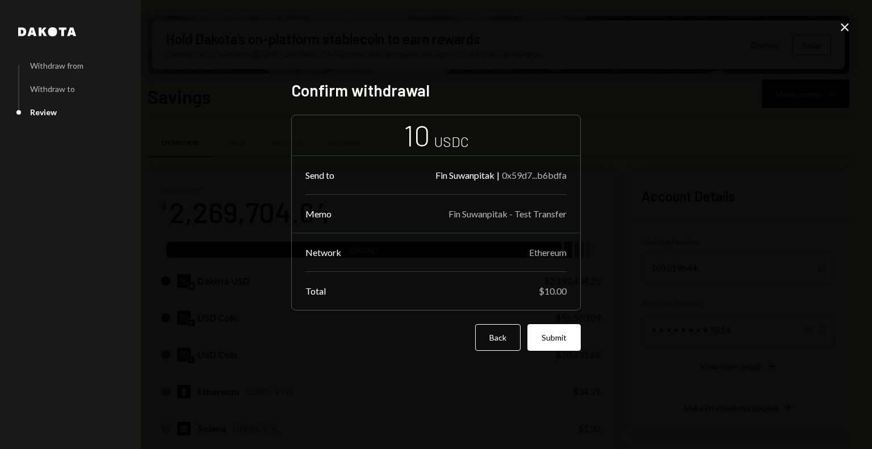
click at [562, 351] on div "Confirm withdrawal 10 USDC Send to Fin Suwanpitak | 0x59d7...b6bdfa Memo Fin Su…" at bounding box center [436, 225] width 290 height 288
click at [554, 347] on button "Submit" at bounding box center [553, 337] width 53 height 27
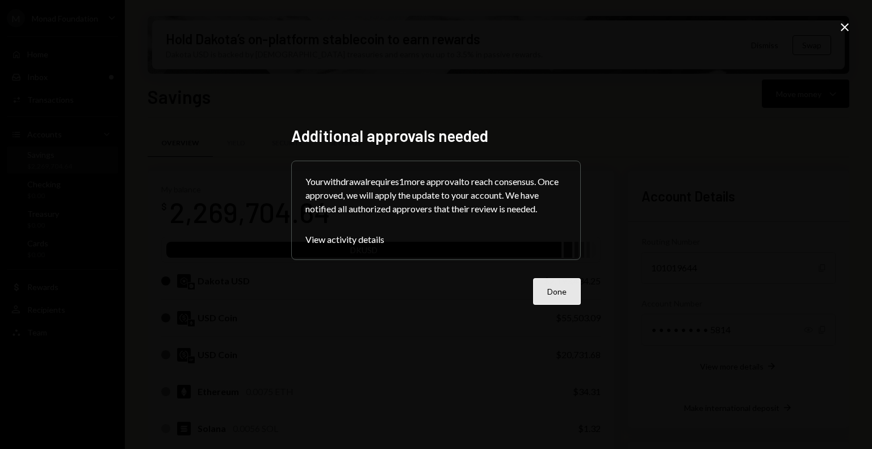
click at [560, 298] on button "Done" at bounding box center [557, 291] width 48 height 27
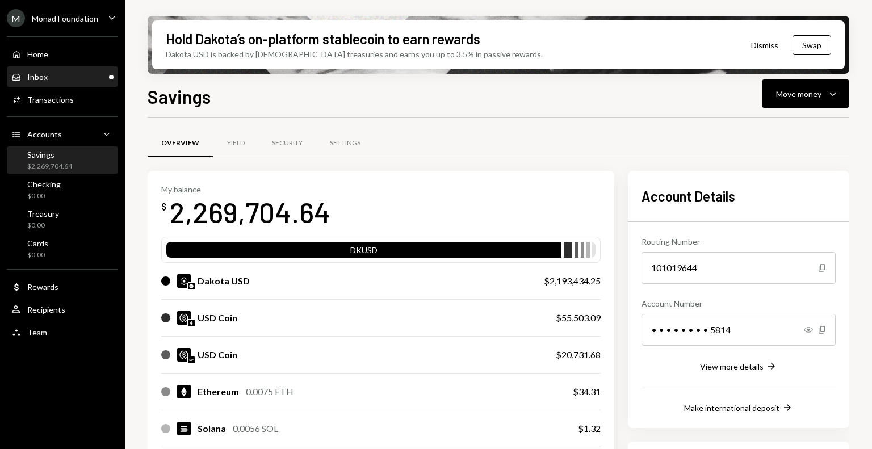
click at [64, 79] on div "Inbox Inbox" at bounding box center [62, 77] width 102 height 10
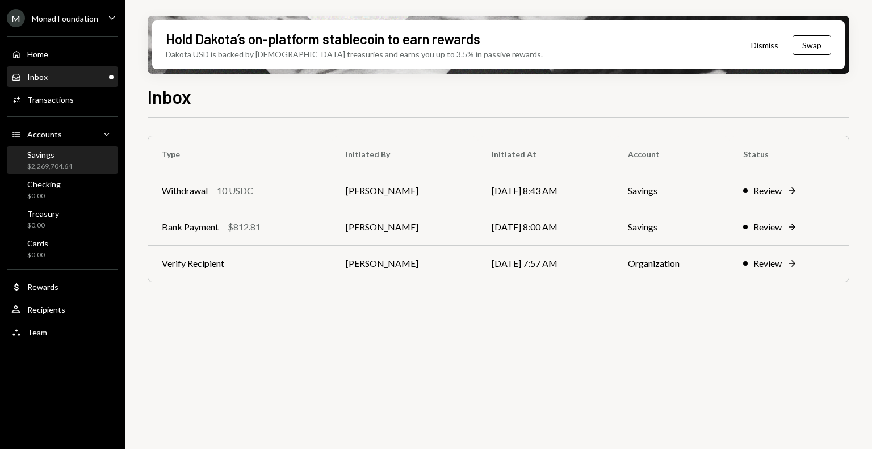
click at [50, 163] on div "$2,269,704.64" at bounding box center [49, 167] width 45 height 10
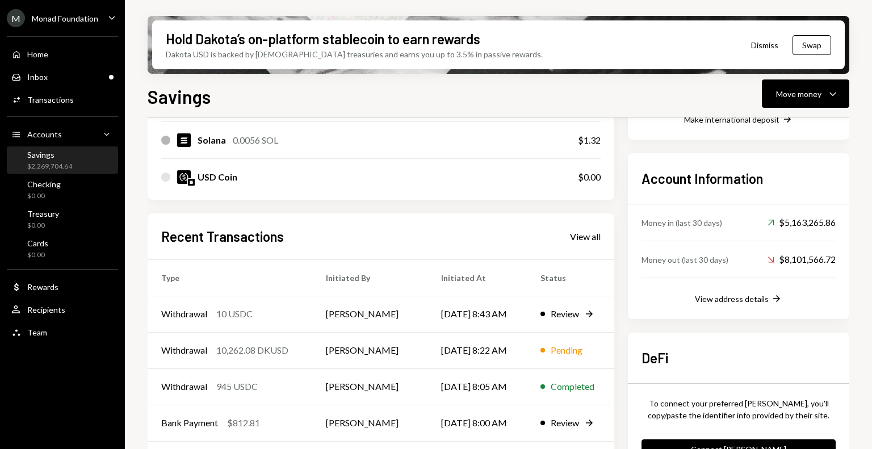
scroll to position [306, 0]
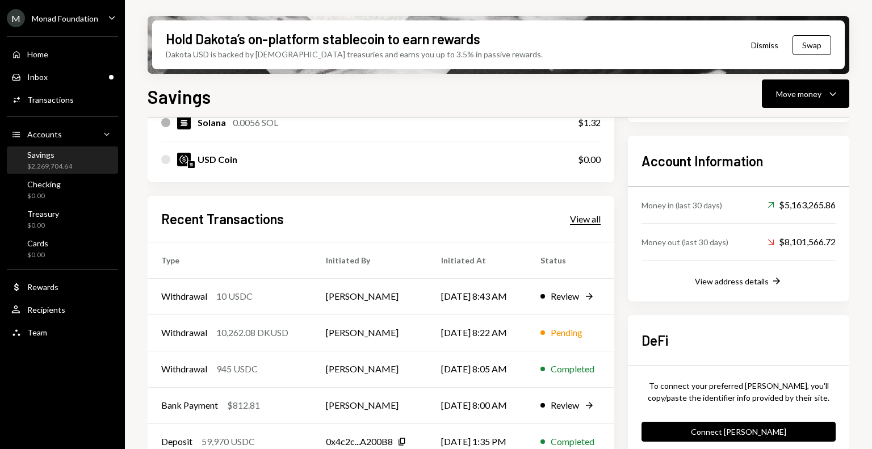
click at [597, 217] on div "View all" at bounding box center [585, 218] width 31 height 11
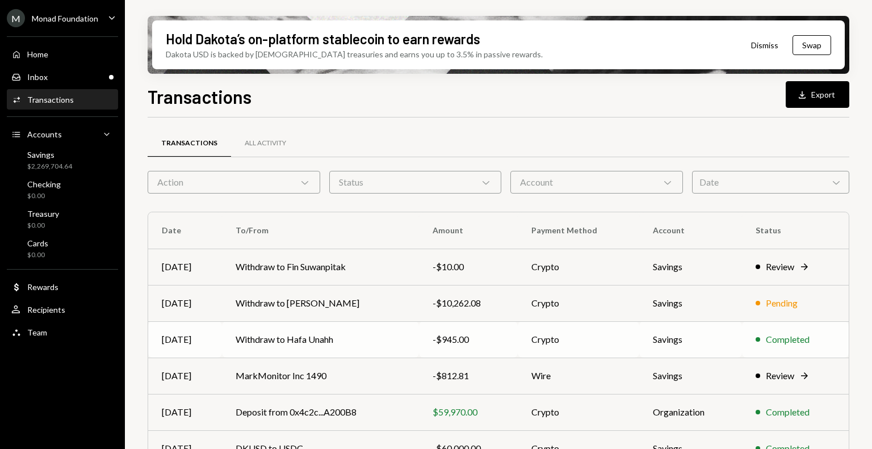
click at [332, 336] on td "Withdraw to Hafa Unahh" at bounding box center [320, 339] width 197 height 36
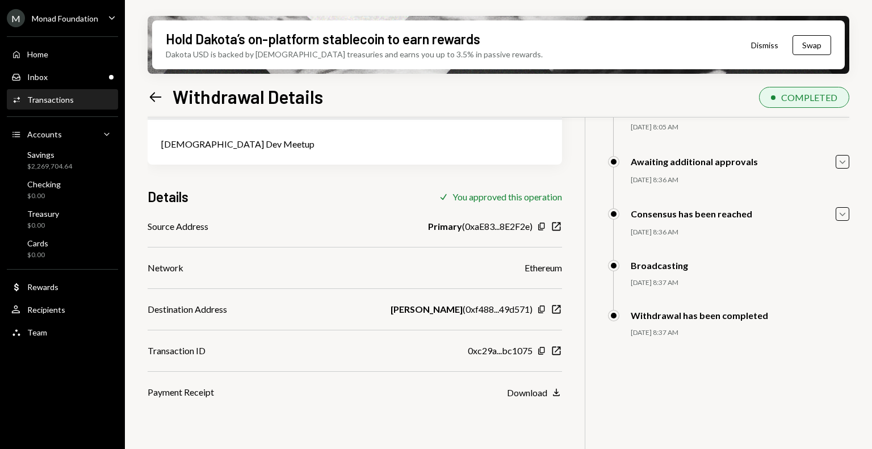
scroll to position [91, 0]
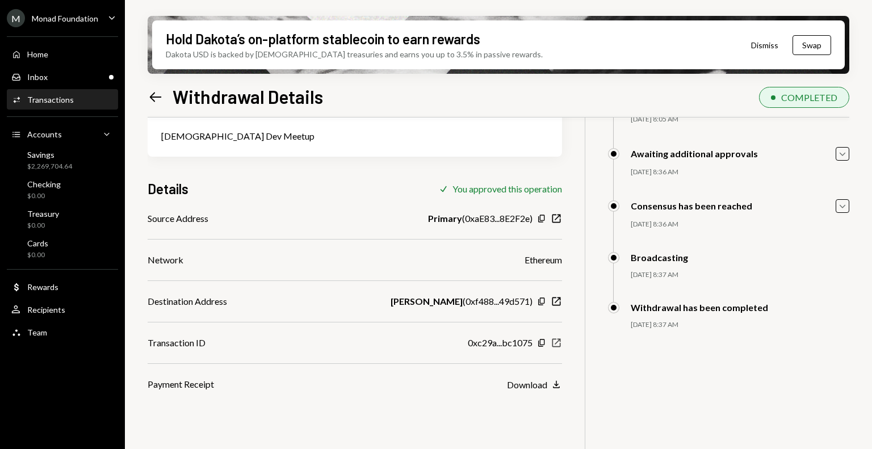
click at [558, 344] on icon "New Window" at bounding box center [556, 342] width 11 height 11
click at [149, 97] on icon "Left Arrow" at bounding box center [156, 97] width 16 height 16
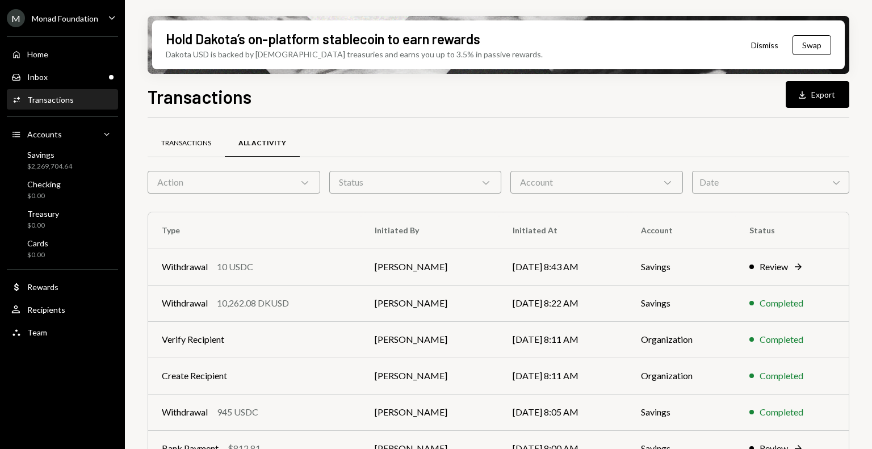
click at [189, 139] on div "Transactions" at bounding box center [186, 144] width 50 height 10
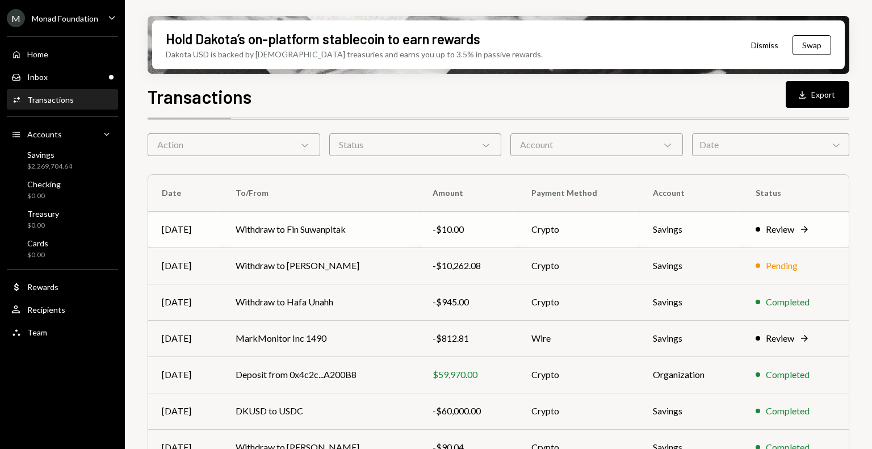
scroll to position [43, 0]
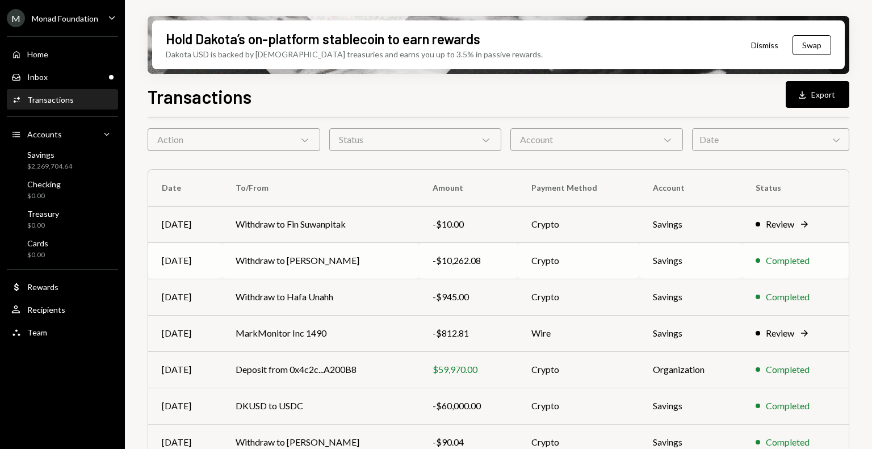
click at [375, 253] on td "Withdraw to Ba Wool Choi" at bounding box center [320, 260] width 197 height 36
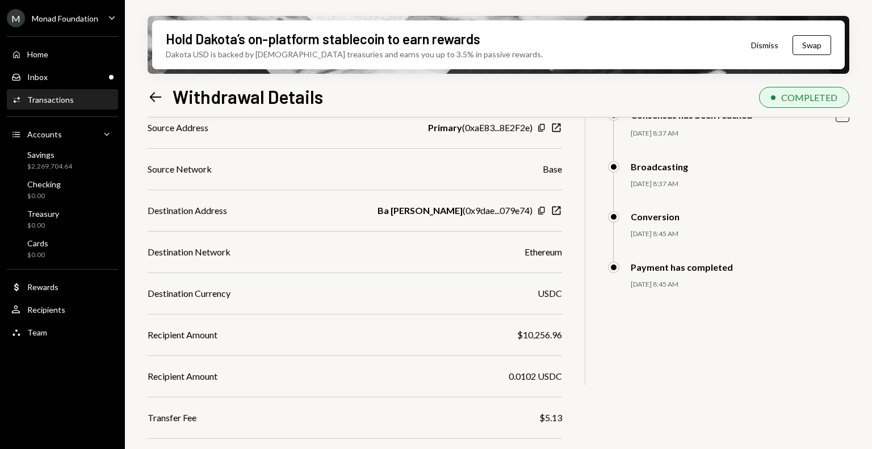
scroll to position [183, 0]
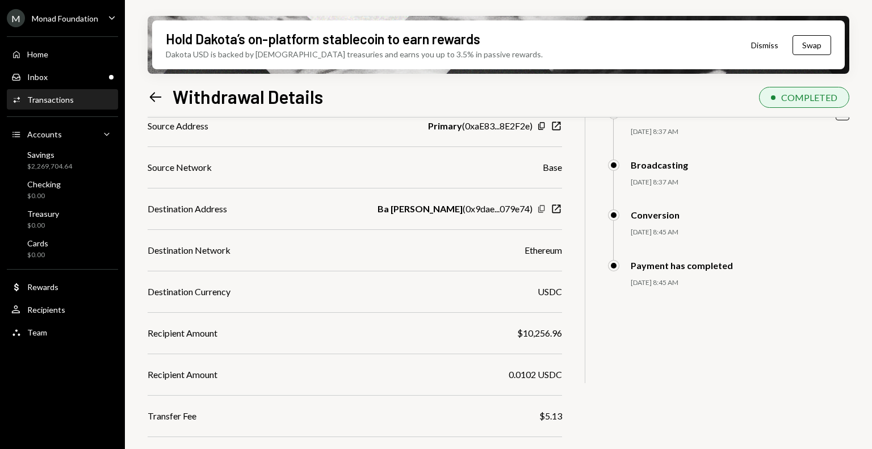
click at [540, 206] on icon "button" at bounding box center [541, 208] width 6 height 7
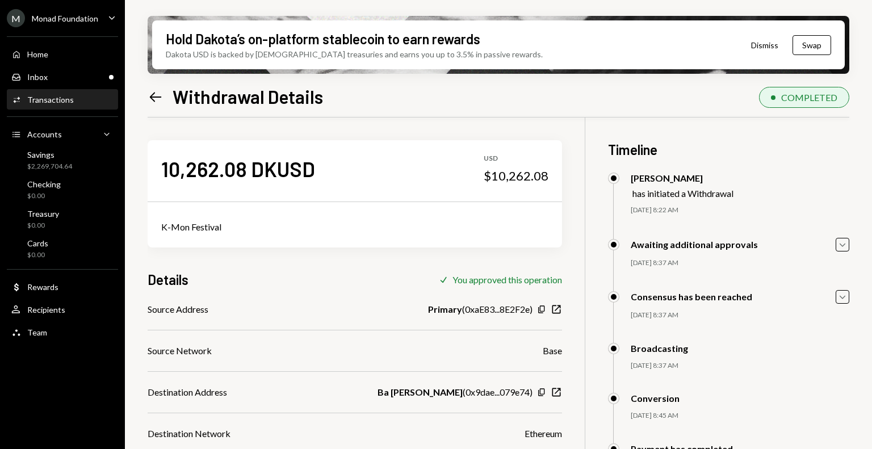
scroll to position [183, 0]
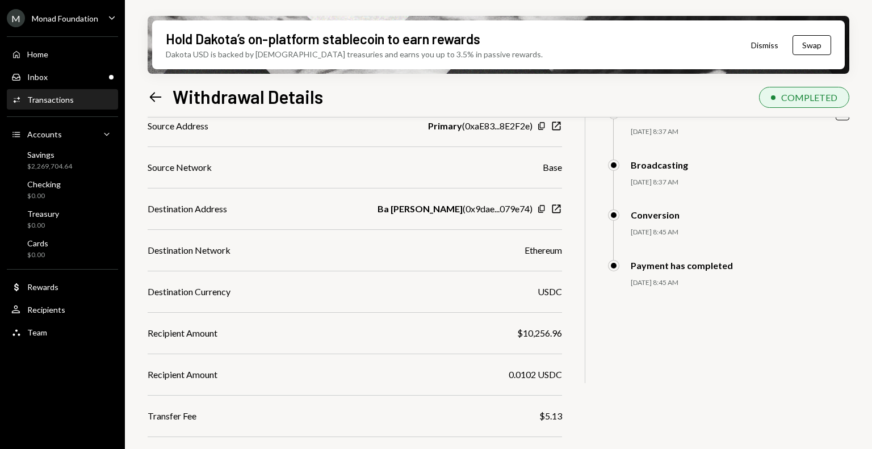
click at [76, 29] on ul "M Monad Foundation Caret Down Home Home Inbox Inbox Activities Transactions Acc…" at bounding box center [62, 172] width 125 height 345
click at [70, 14] on div "Monad Foundation" at bounding box center [65, 19] width 66 height 10
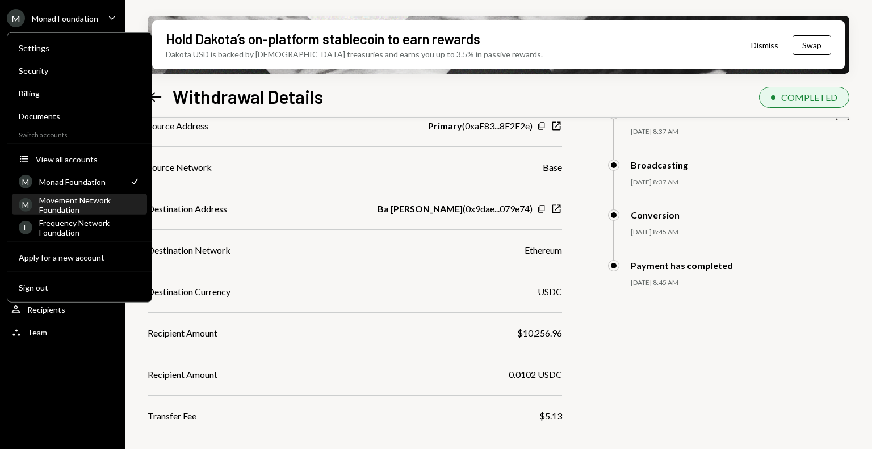
click at [69, 202] on div "Movement Network Foundation" at bounding box center [89, 204] width 101 height 19
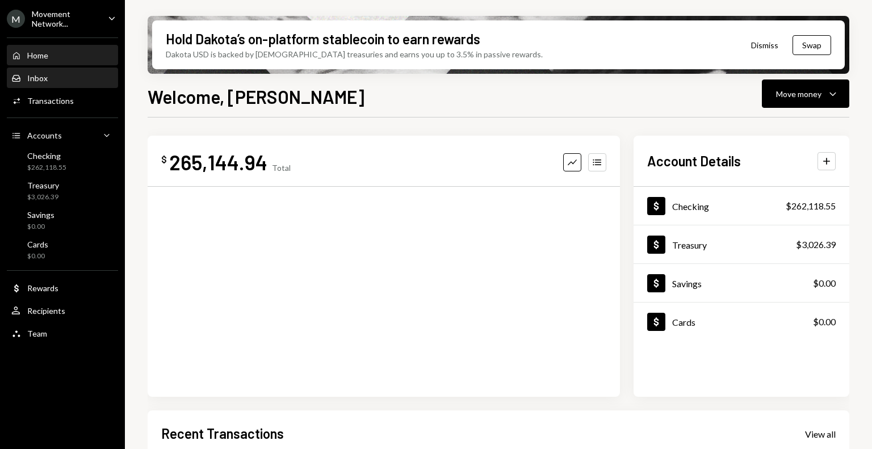
click at [53, 81] on div "Inbox Inbox" at bounding box center [62, 78] width 102 height 10
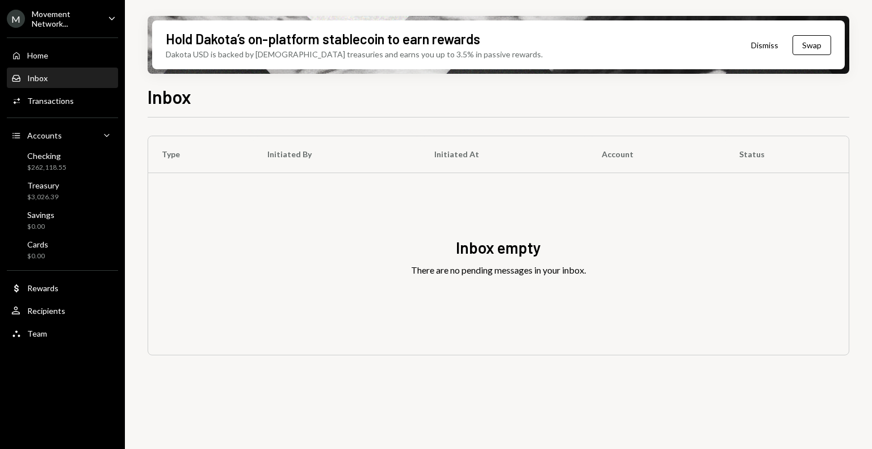
click at [89, 35] on div "Home Home Inbox Inbox Activities Transactions Accounts Accounts Caret Down Chec…" at bounding box center [62, 188] width 125 height 315
click at [85, 26] on div "Movement Network..." at bounding box center [65, 18] width 67 height 19
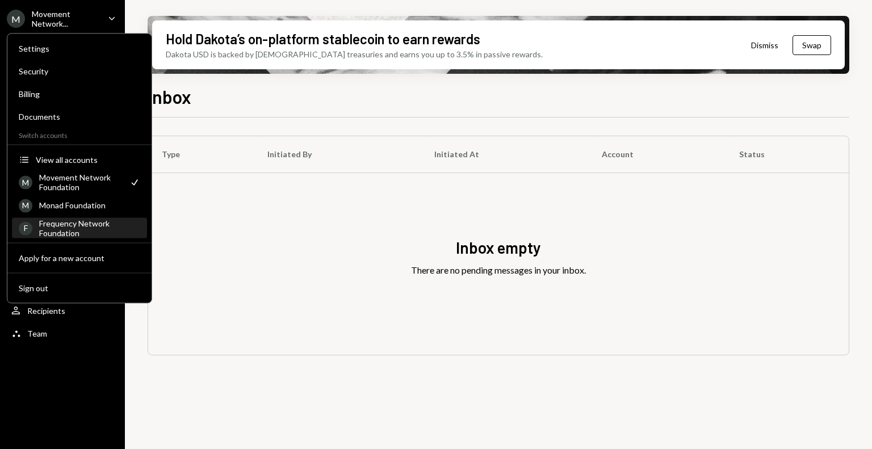
click at [82, 224] on div "Frequency Network Foundation" at bounding box center [89, 228] width 101 height 19
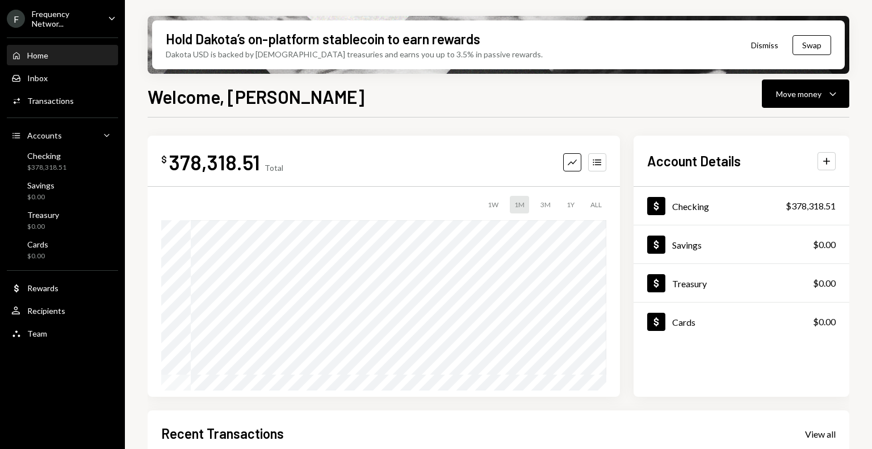
click at [77, 20] on div "Frequency Networ..." at bounding box center [65, 18] width 67 height 19
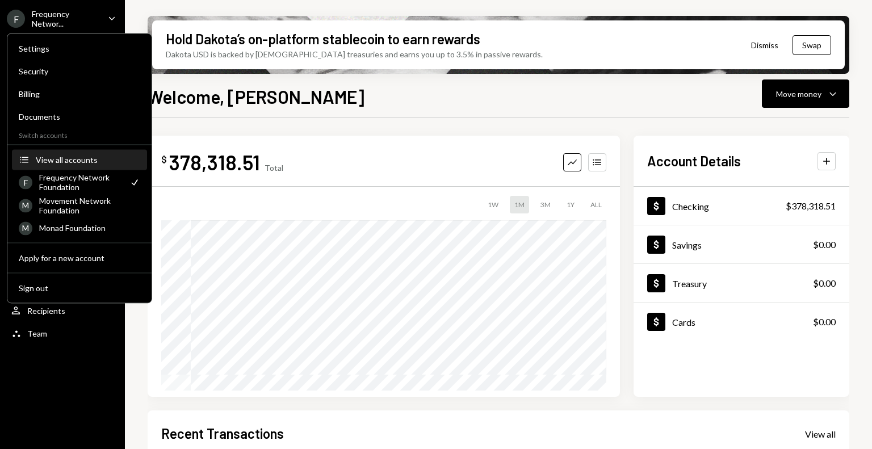
click at [79, 159] on div "View all accounts" at bounding box center [88, 160] width 104 height 10
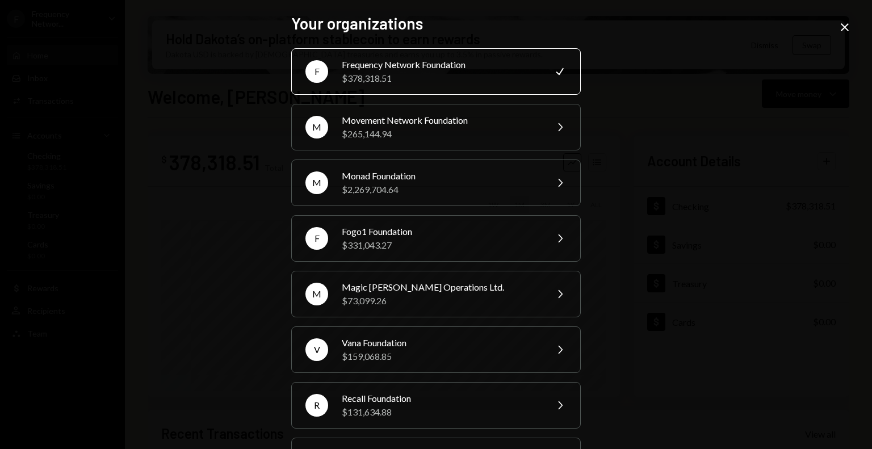
click at [673, 184] on div "Your organizations F Frequency Network Foundation $378,318.51 Check M Movement …" at bounding box center [436, 224] width 872 height 449
click at [843, 26] on icon "Close" at bounding box center [845, 27] width 14 height 14
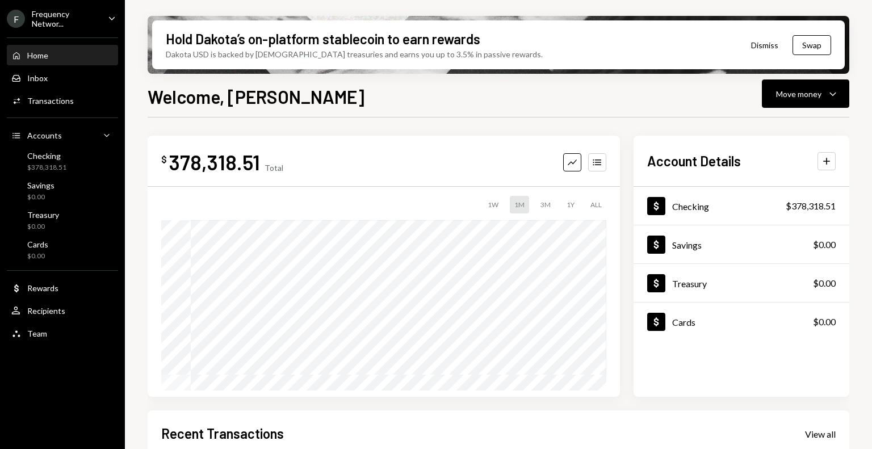
click at [64, 9] on div "Frequency Networ..." at bounding box center [65, 18] width 67 height 19
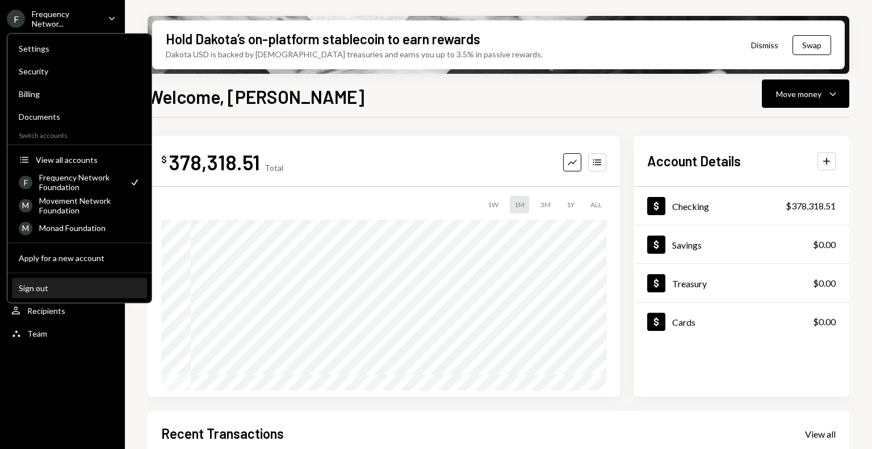
click at [53, 290] on div "Sign out" at bounding box center [80, 288] width 122 height 10
